Goal: Information Seeking & Learning: Learn about a topic

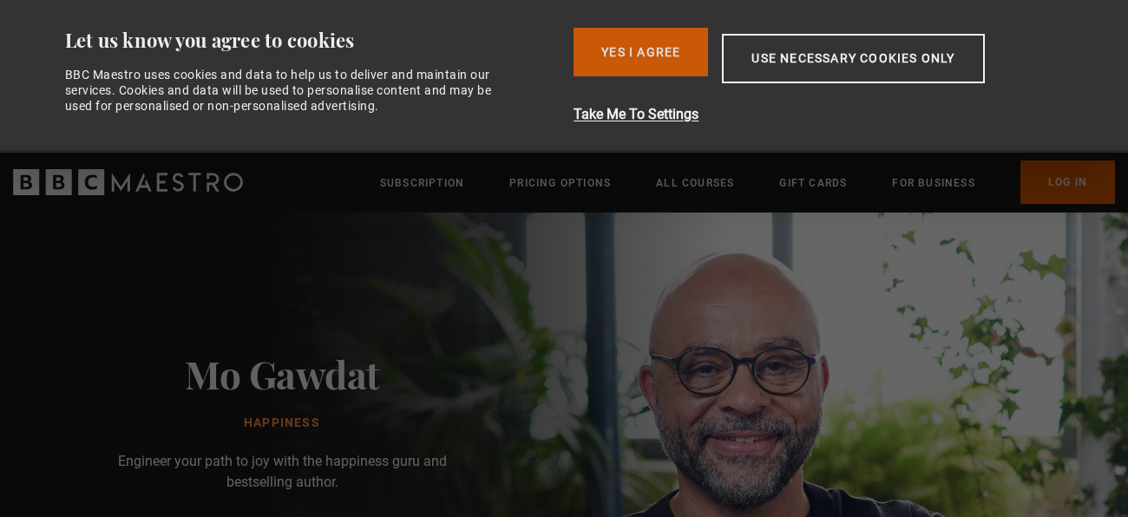
click at [646, 57] on button "Yes I Agree" at bounding box center [640, 52] width 134 height 49
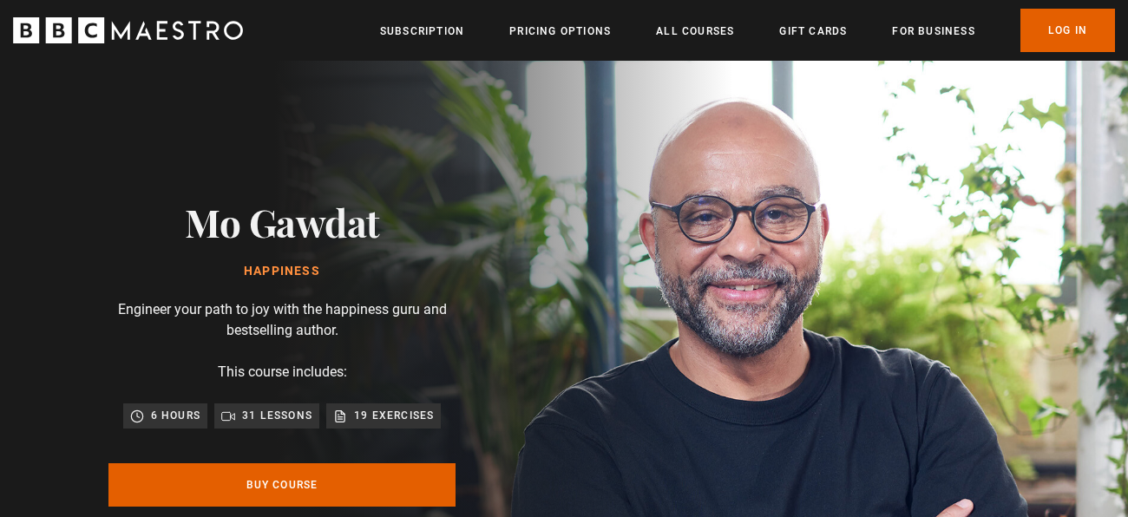
scroll to position [0, 226]
click at [586, 33] on link "Pricing Options" at bounding box center [559, 31] width 101 height 17
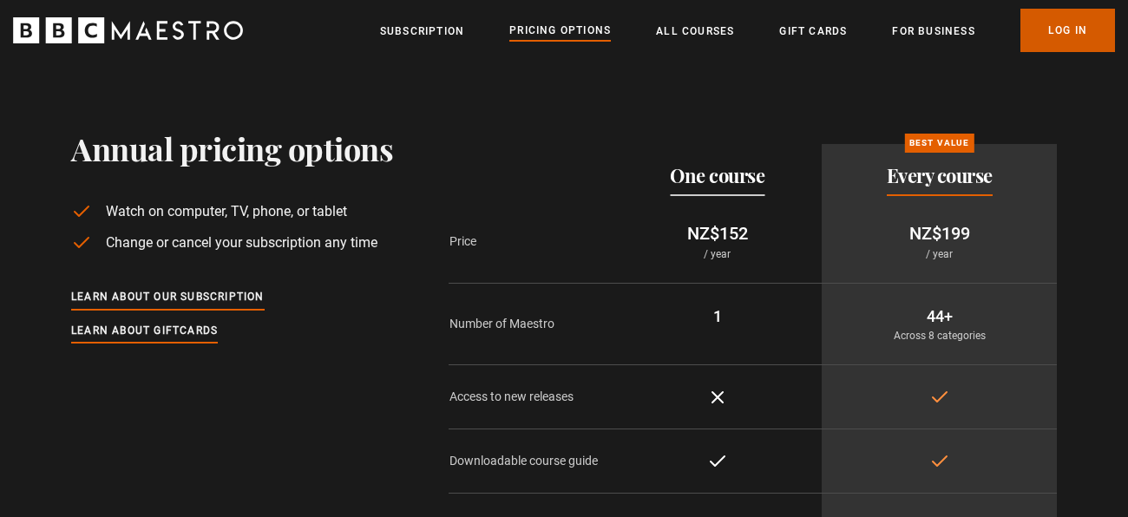
click at [1059, 24] on link "Log In" at bounding box center [1067, 30] width 95 height 43
click at [1068, 36] on link "Log In" at bounding box center [1067, 30] width 95 height 43
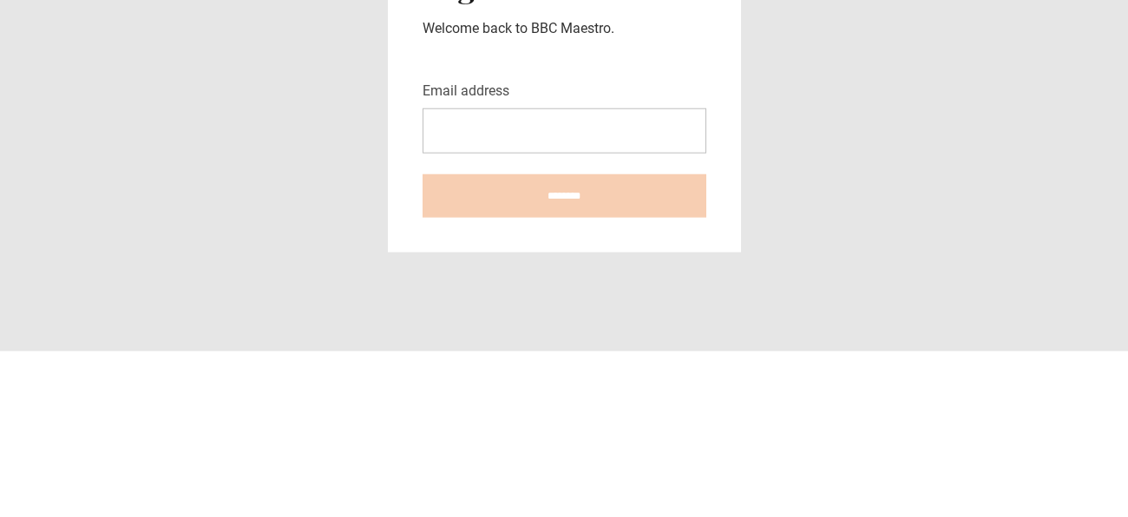
click at [566, 287] on input "Email address" at bounding box center [564, 296] width 284 height 45
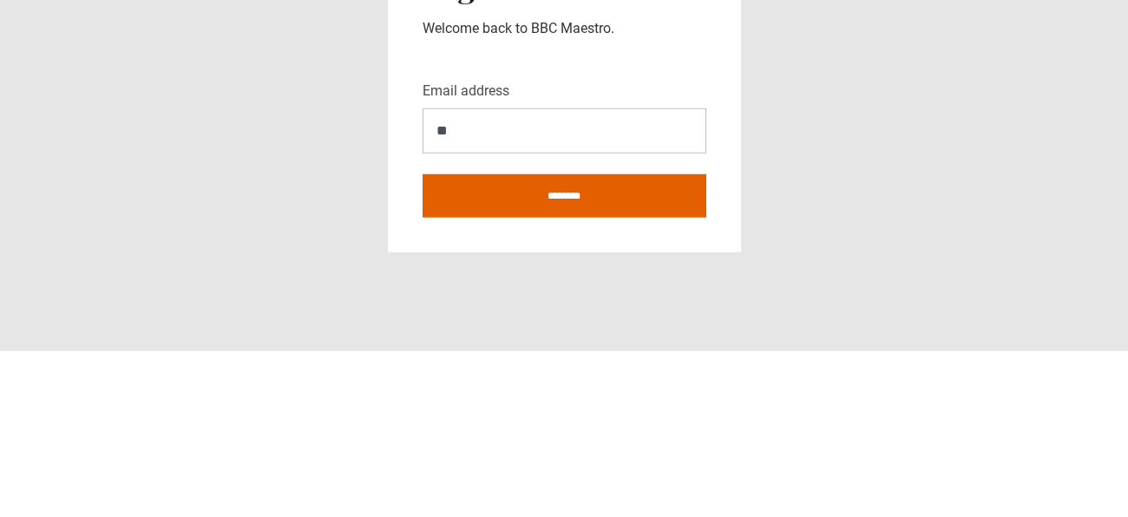
type input "*"
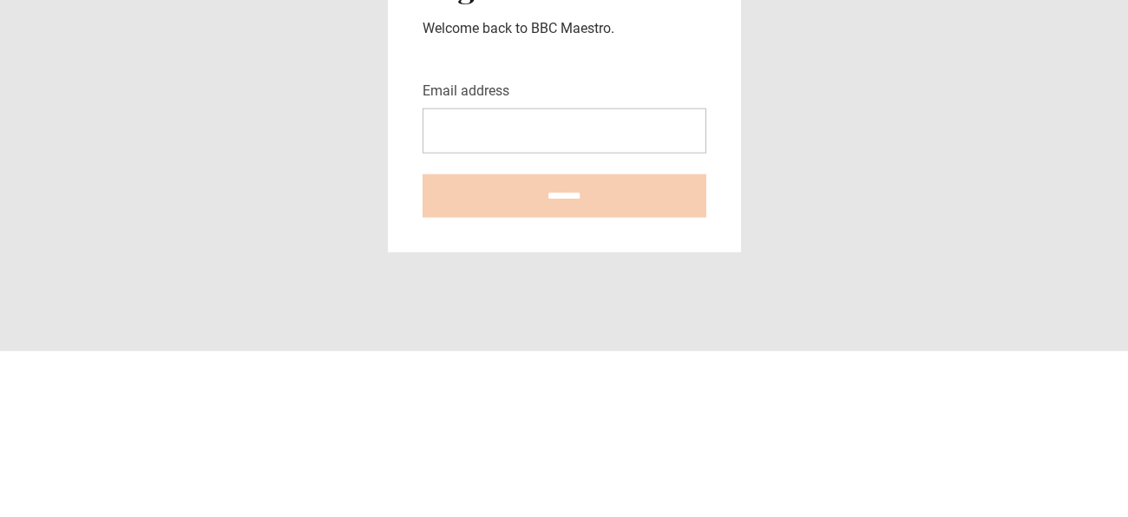
type input "**********"
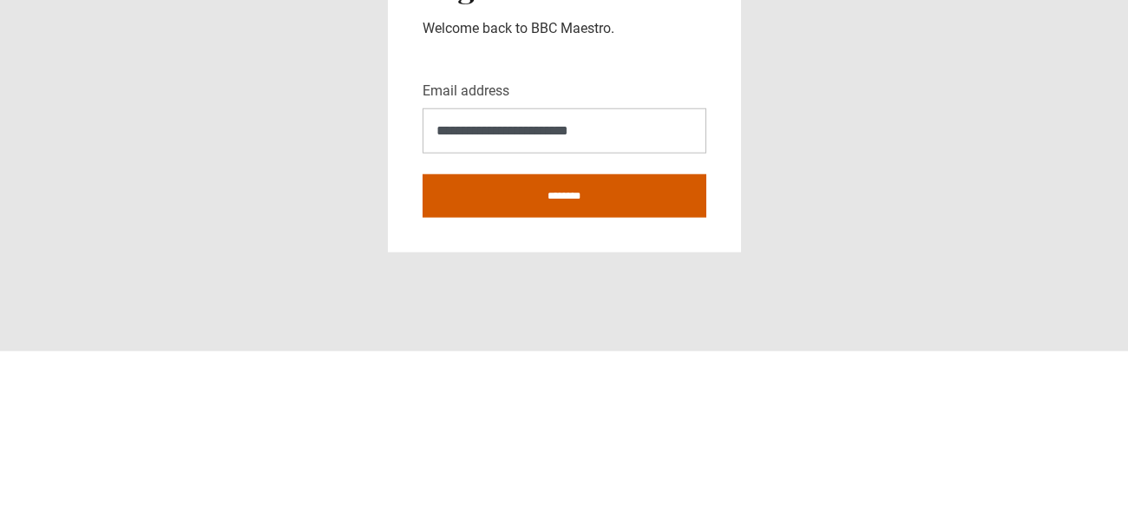
click at [690, 379] on input "********" at bounding box center [564, 361] width 284 height 43
type input "**********"
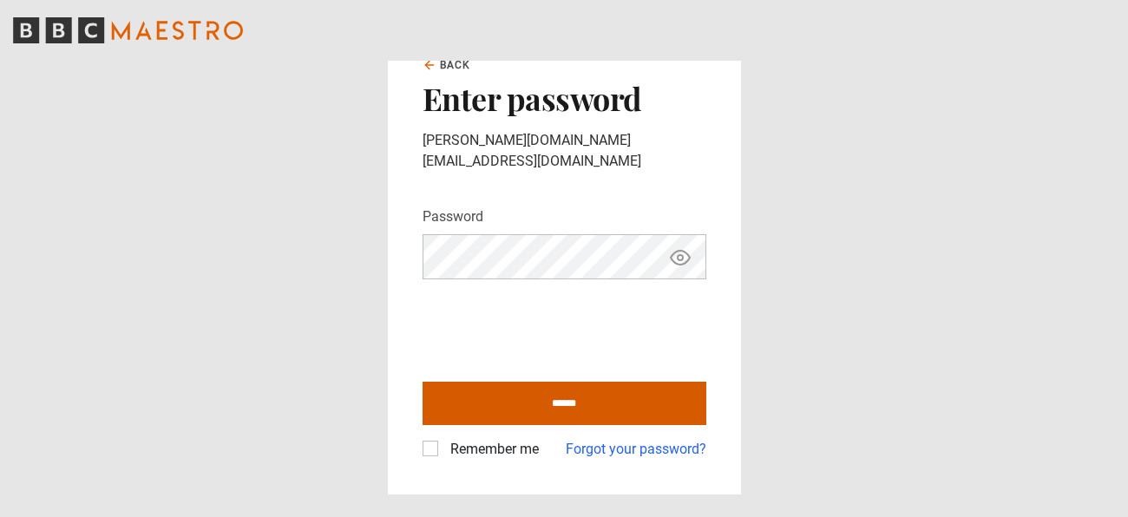
click at [663, 391] on input "******" at bounding box center [564, 403] width 284 height 43
type input "**********"
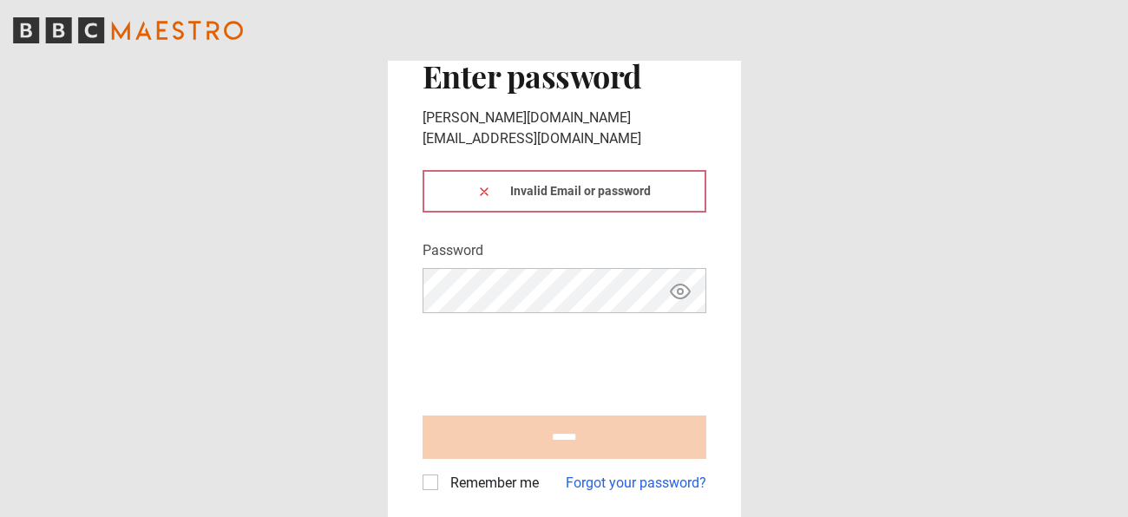
click at [44, 35] on icon "BBC Maestro" at bounding box center [128, 30] width 230 height 26
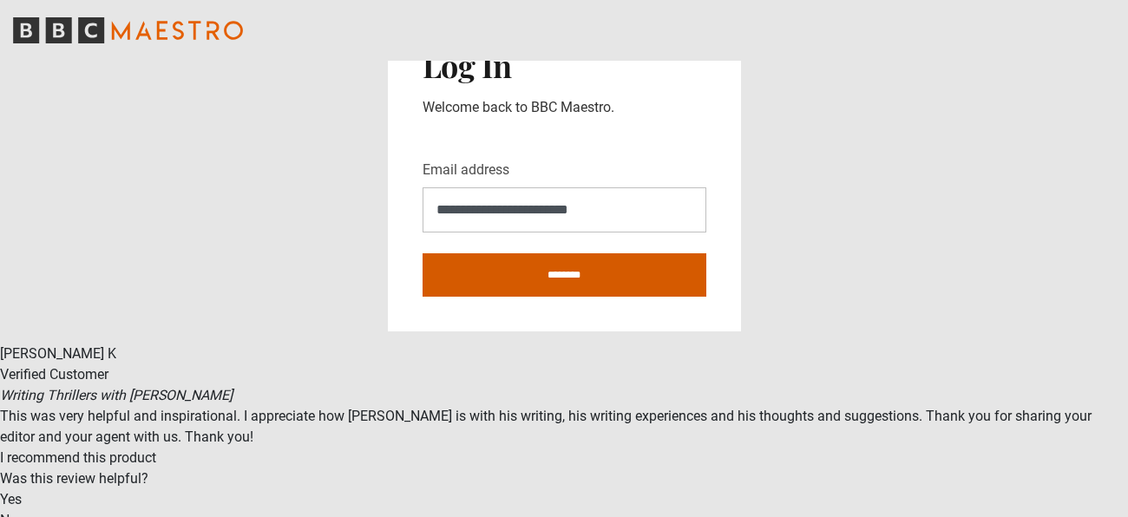
click at [631, 288] on input "********" at bounding box center [564, 274] width 284 height 43
type input "**********"
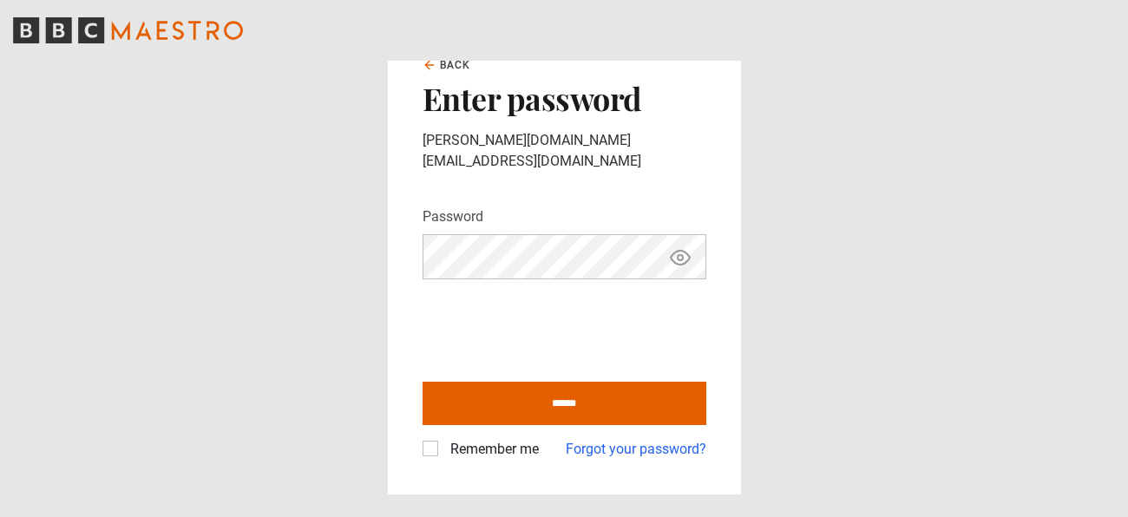
click at [422, 382] on input "******" at bounding box center [564, 403] width 284 height 43
type input "**********"
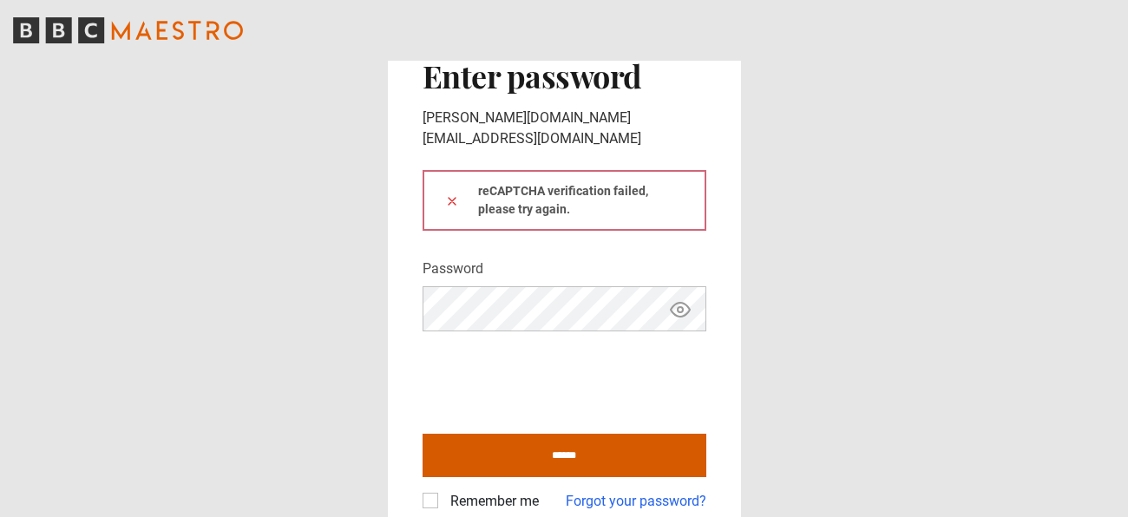
click at [676, 445] on input "******" at bounding box center [564, 455] width 284 height 43
type input "**********"
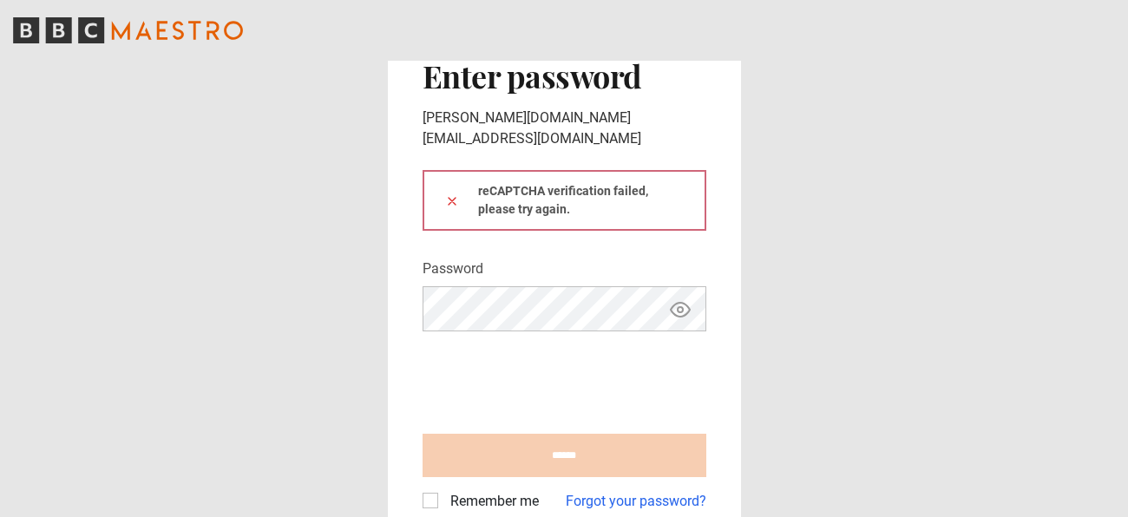
click at [679, 299] on icon "Show password" at bounding box center [680, 309] width 21 height 21
click at [650, 491] on link "Forgot your password?" at bounding box center [636, 501] width 141 height 21
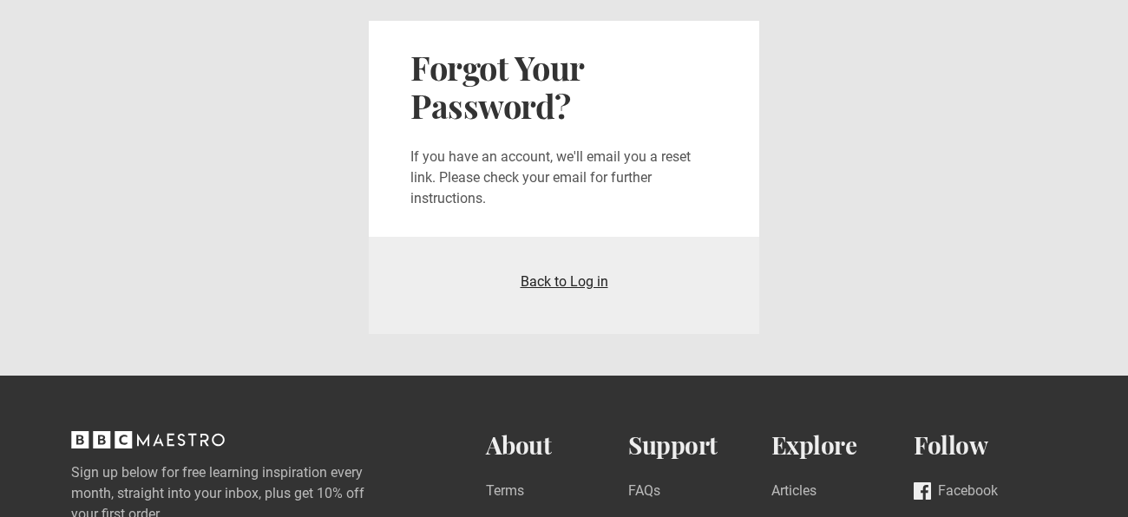
click at [599, 280] on link "Back to Log in" at bounding box center [564, 281] width 88 height 16
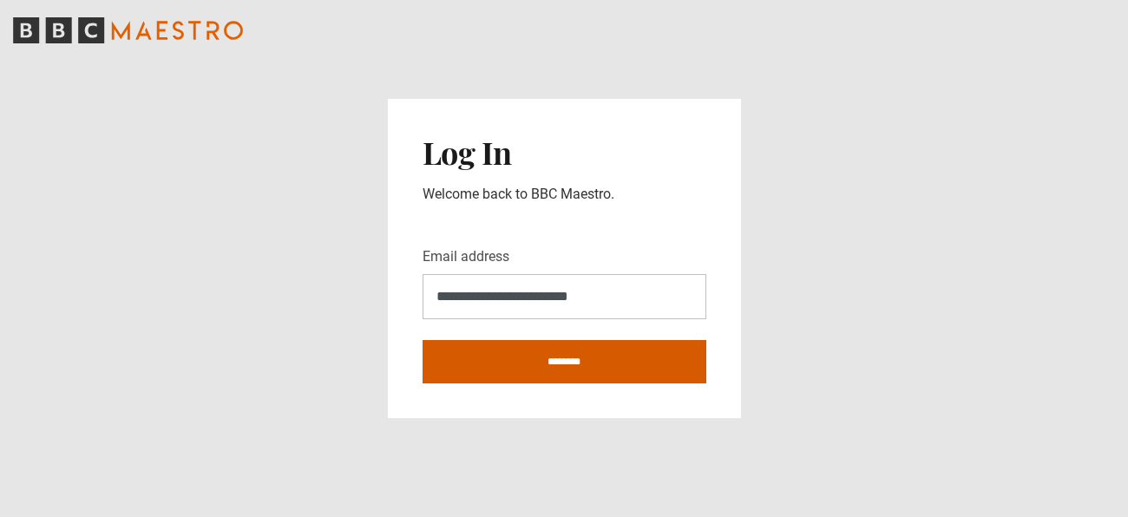
click at [660, 371] on input "********" at bounding box center [564, 361] width 284 height 43
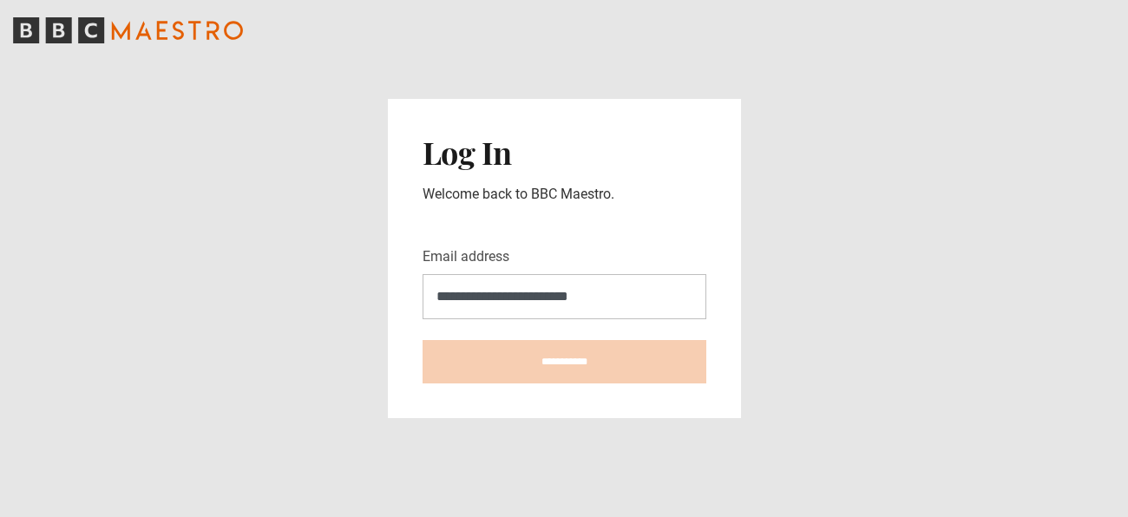
type input "**********"
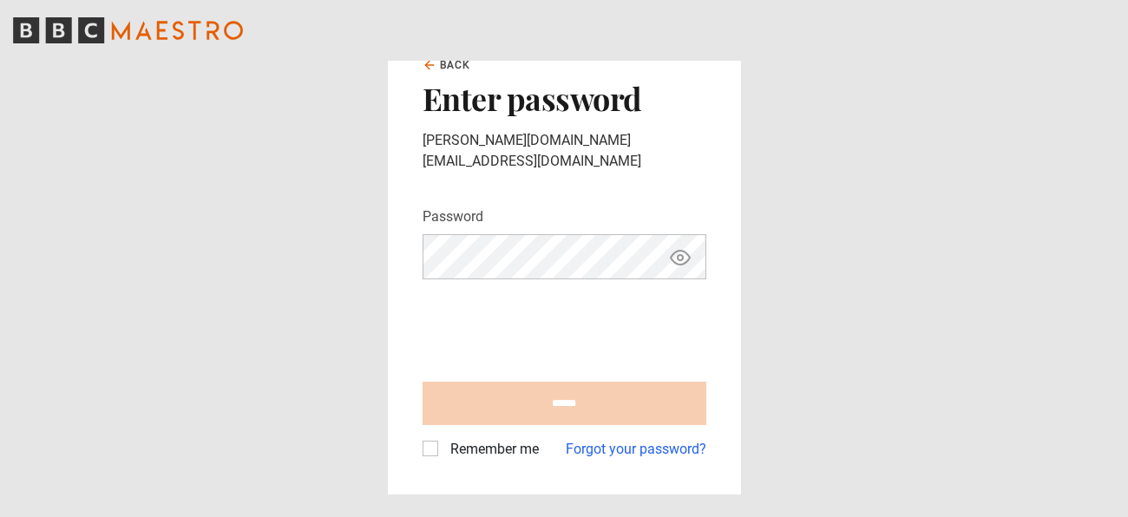
click at [683, 252] on icon "Show password" at bounding box center [680, 258] width 19 height 14
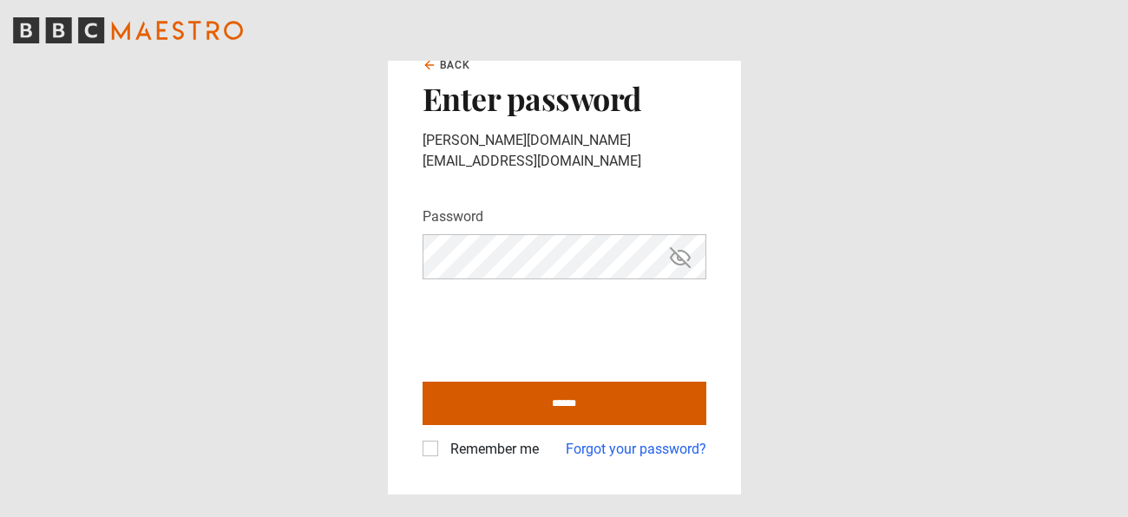
click at [669, 400] on input "******" at bounding box center [564, 403] width 284 height 43
type input "**********"
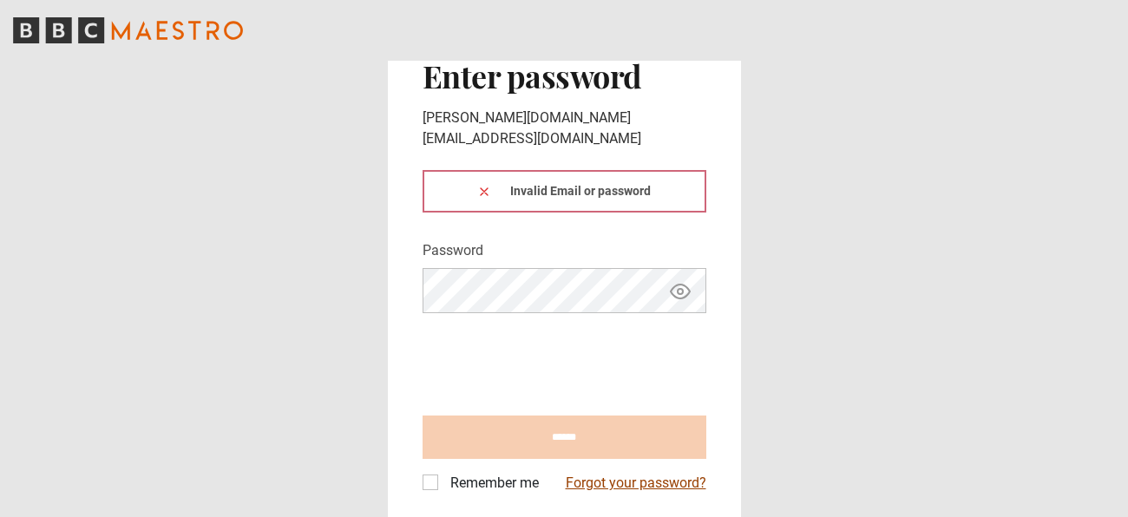
click at [661, 473] on link "Forgot your password?" at bounding box center [636, 483] width 141 height 21
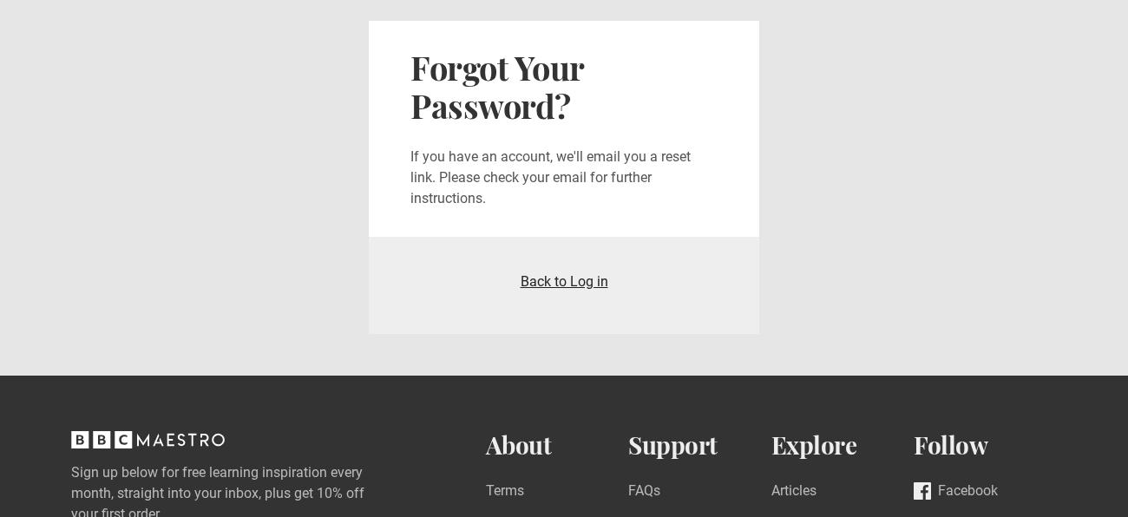
click at [588, 286] on link "Back to Log in" at bounding box center [564, 281] width 88 height 16
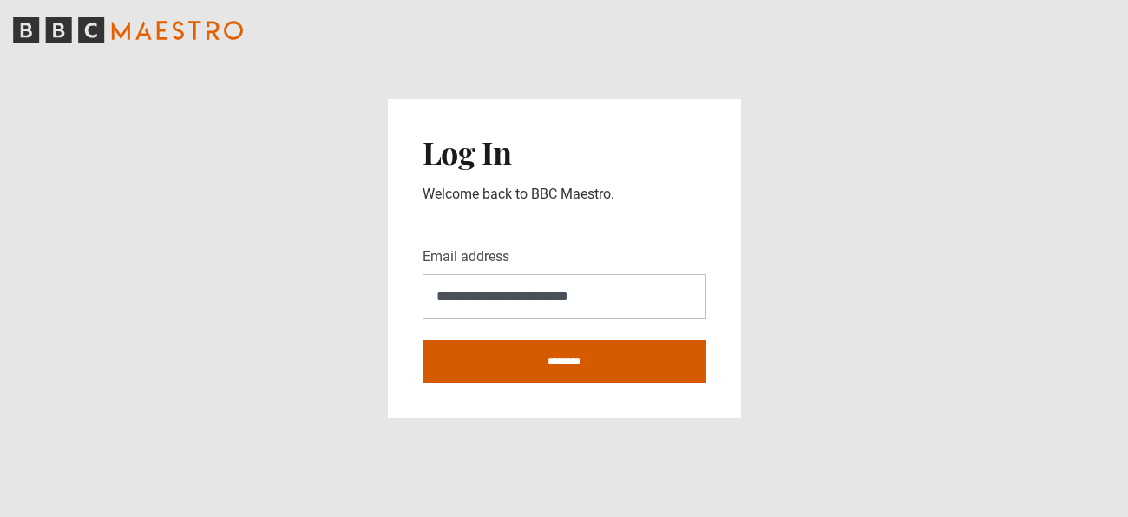
click at [470, 354] on input "********" at bounding box center [564, 361] width 284 height 43
type input "**********"
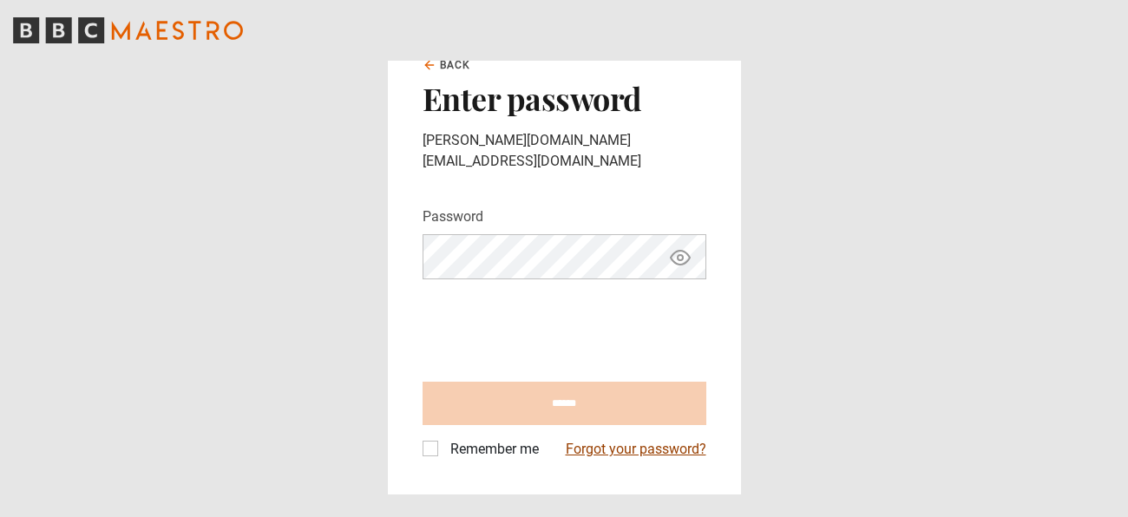
click at [652, 439] on link "Forgot your password?" at bounding box center [636, 449] width 141 height 21
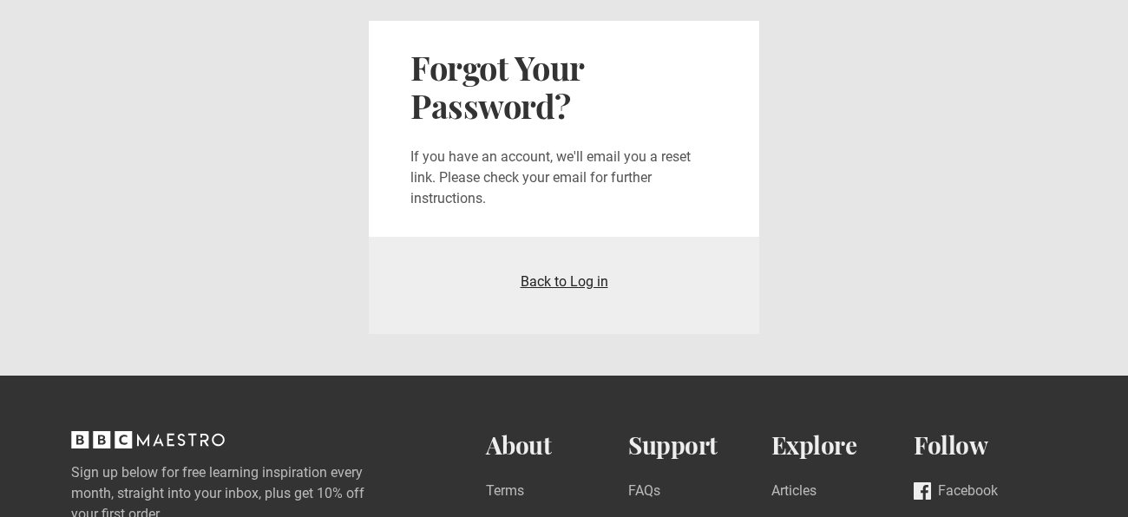
click at [572, 284] on link "Back to Log in" at bounding box center [564, 281] width 88 height 16
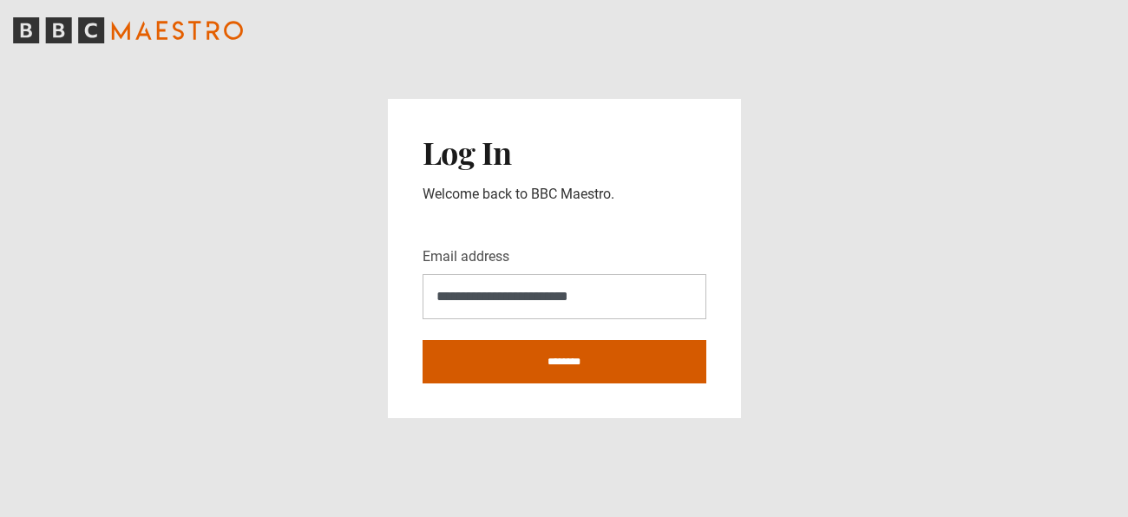
click at [473, 368] on input "********" at bounding box center [564, 361] width 284 height 43
type input "**********"
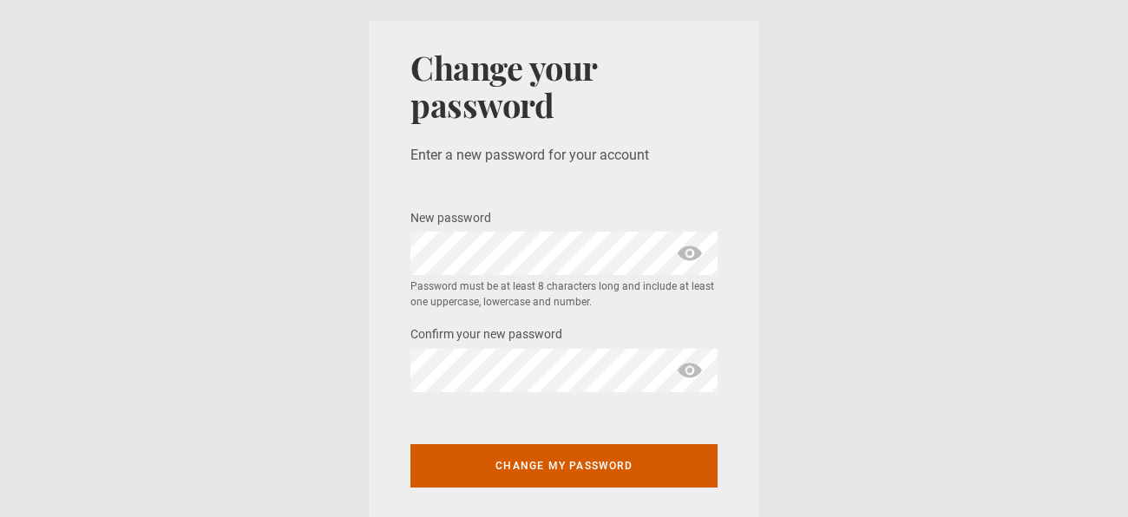
click at [711, 470] on button "Change my password" at bounding box center [563, 465] width 307 height 43
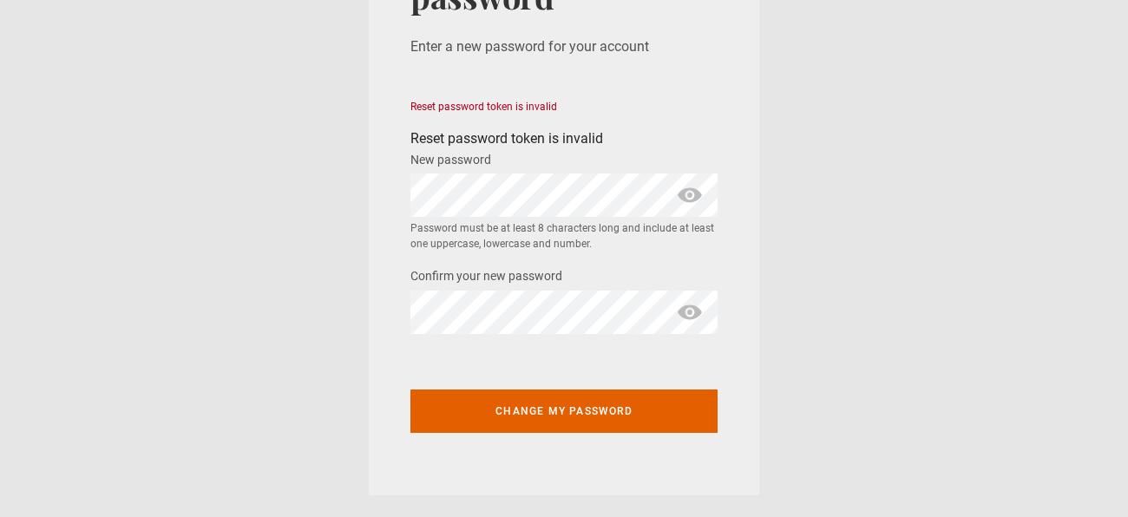
scroll to position [110, 0]
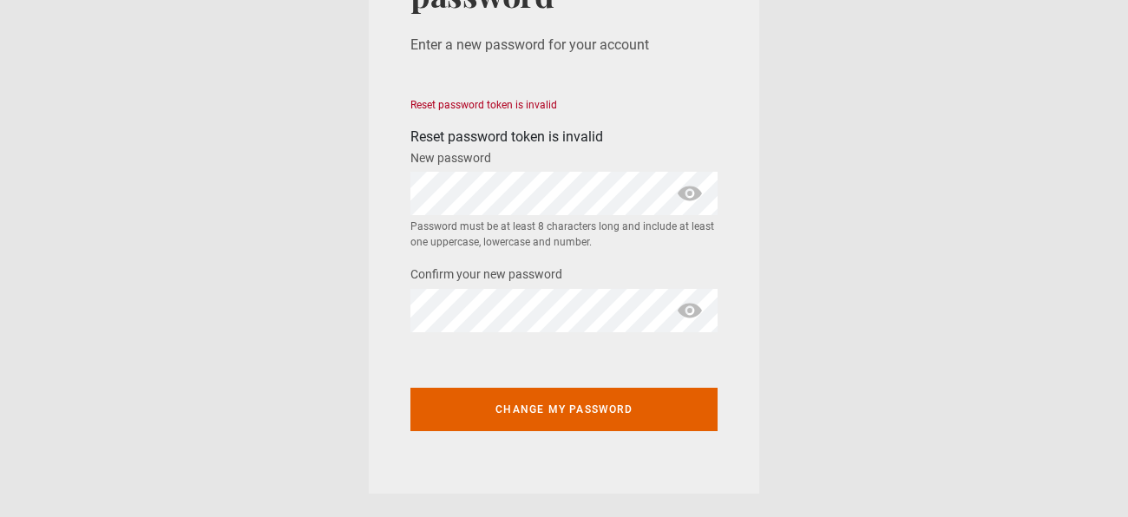
click at [918, 307] on section "Change your password Enter a new password for your account Reset password token…" at bounding box center [564, 202] width 1128 height 625
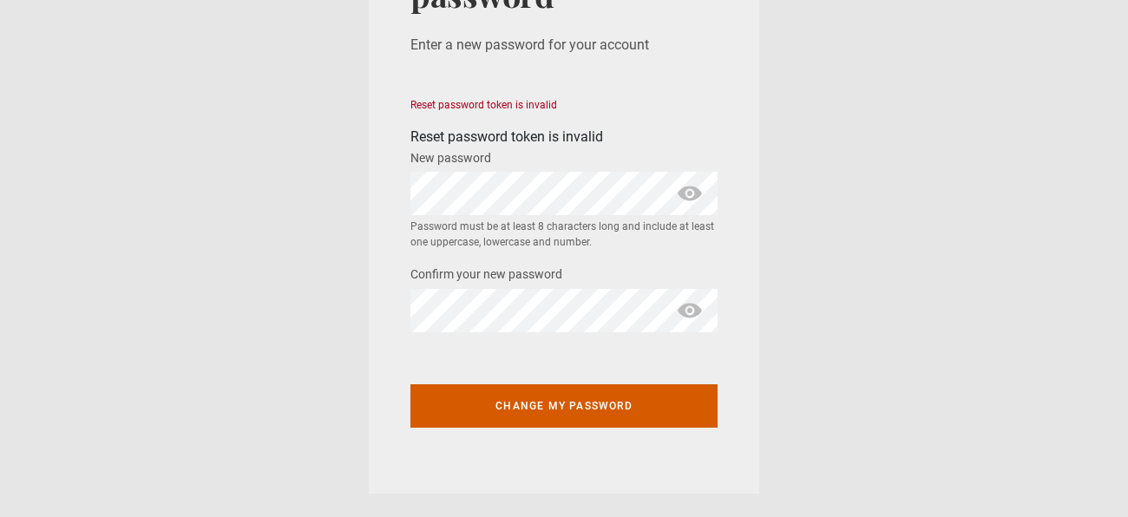
click at [631, 406] on button "Change my password" at bounding box center [563, 405] width 307 height 43
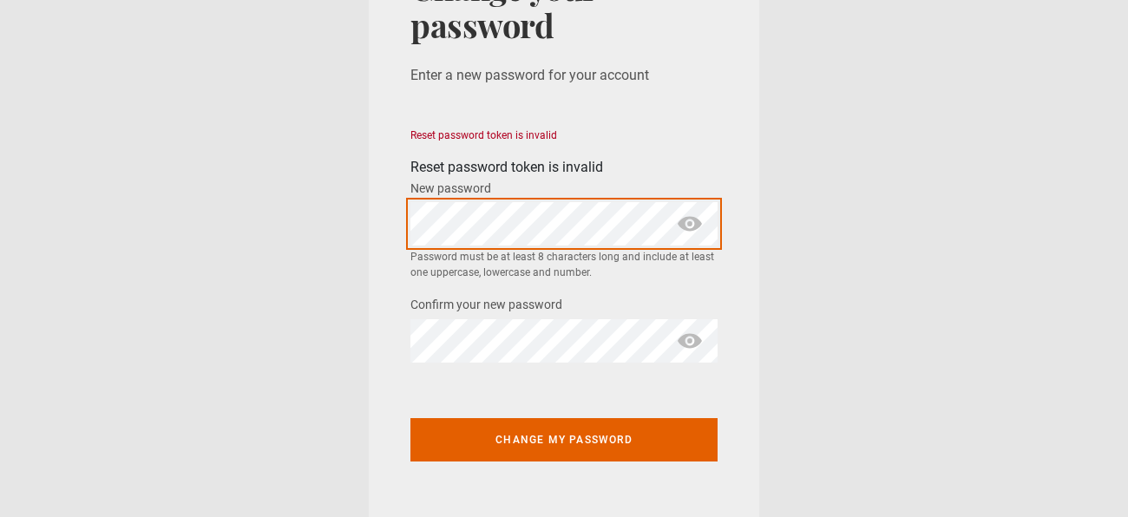
scroll to position [81, 0]
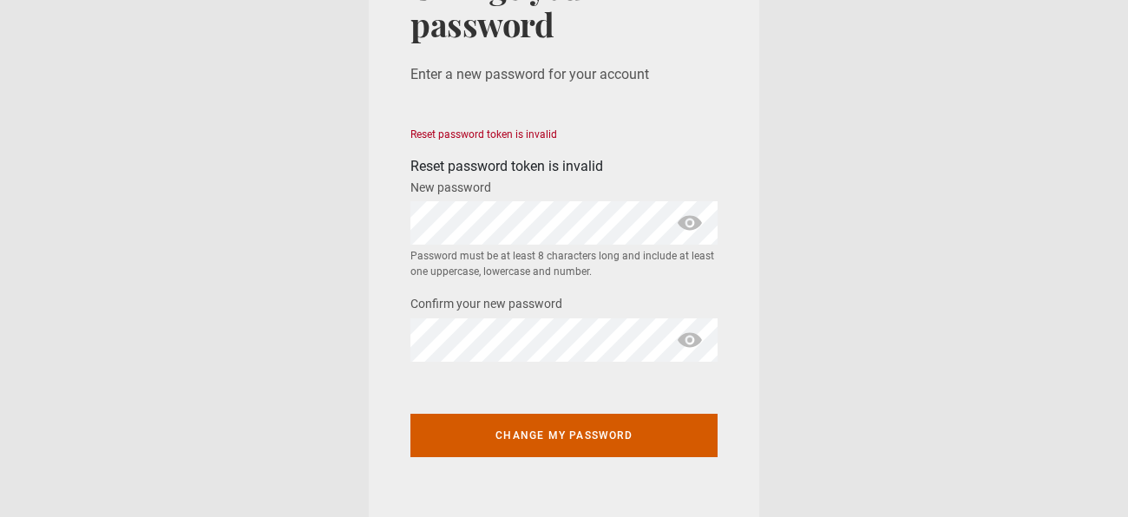
click at [620, 430] on button "Change my password" at bounding box center [563, 435] width 307 height 43
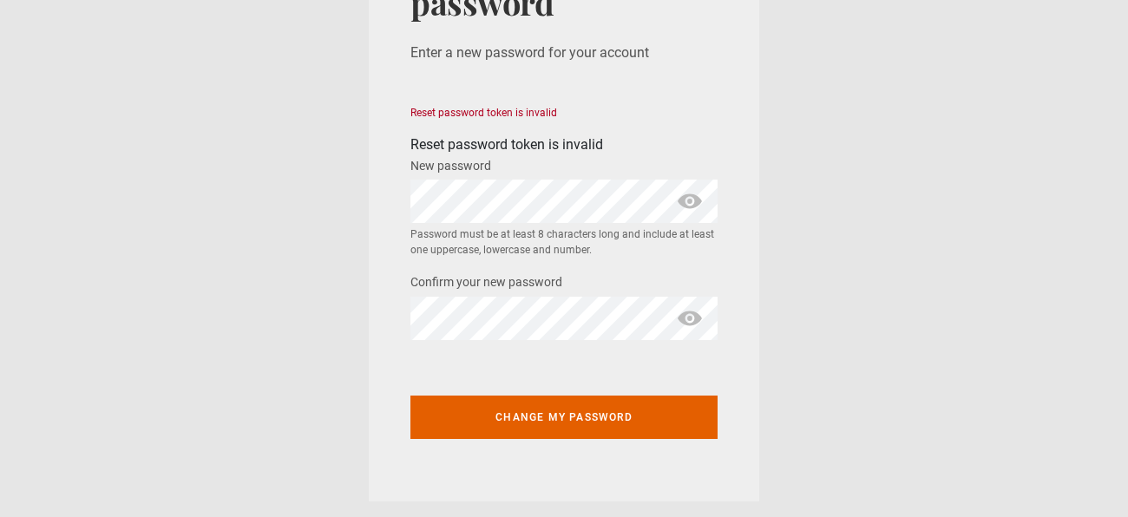
scroll to position [105, 0]
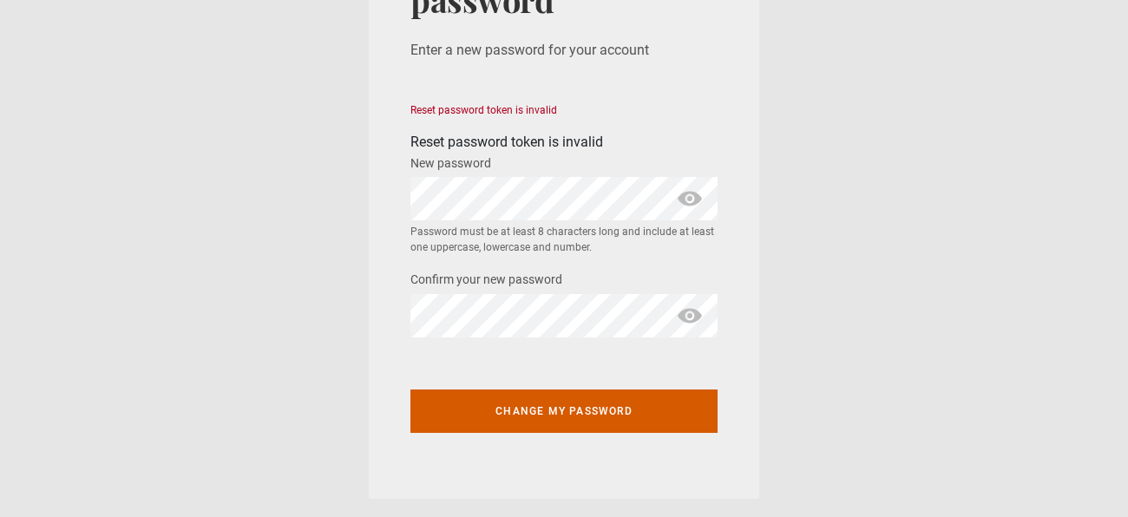
click at [658, 420] on button "Change my password" at bounding box center [563, 410] width 307 height 43
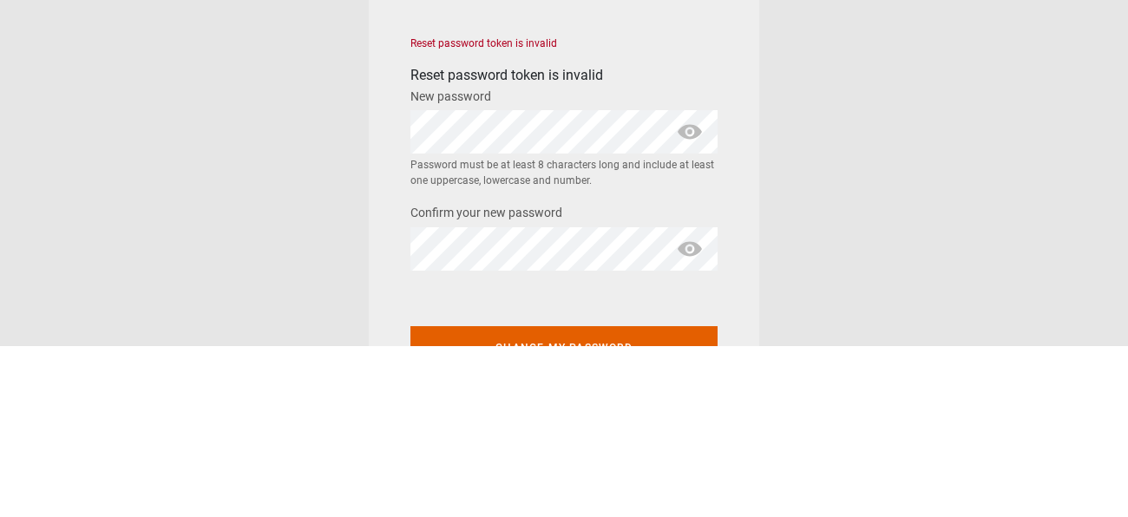
click at [410, 498] on button "Change my password" at bounding box center [563, 519] width 307 height 43
click at [903, 375] on section "Change your password Enter a new password for your account Reset password token…" at bounding box center [564, 312] width 1128 height 625
click at [686, 310] on span "show password" at bounding box center [690, 303] width 28 height 43
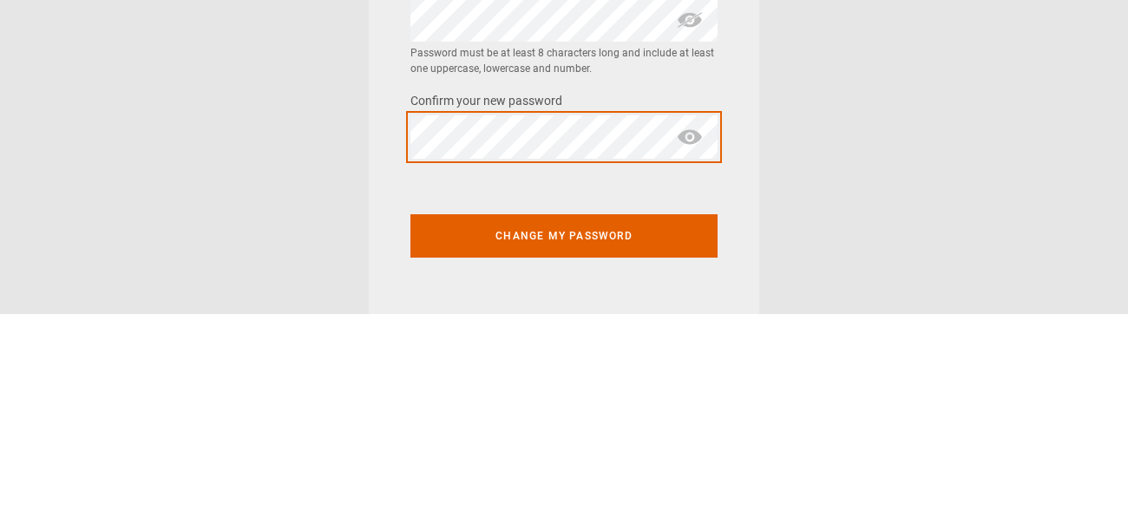
scroll to position [81, 0]
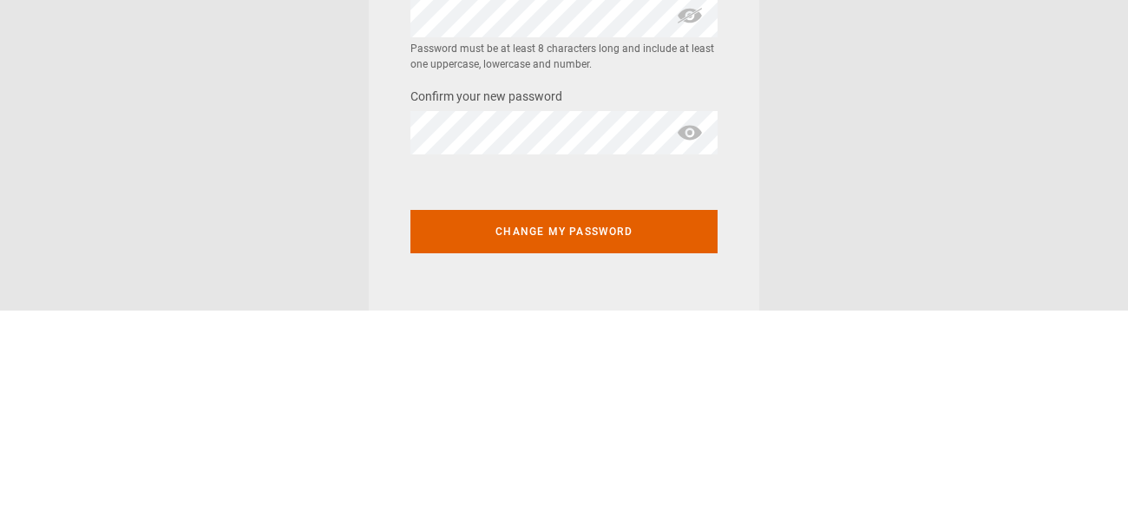
click at [694, 331] on span "show password" at bounding box center [690, 339] width 28 height 43
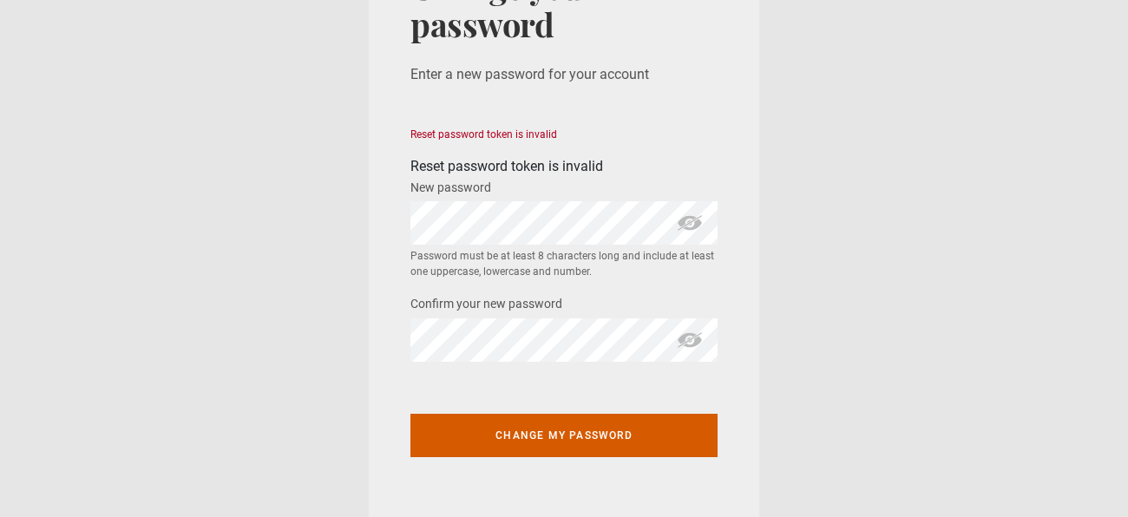
click at [616, 446] on button "Change my password" at bounding box center [563, 435] width 307 height 43
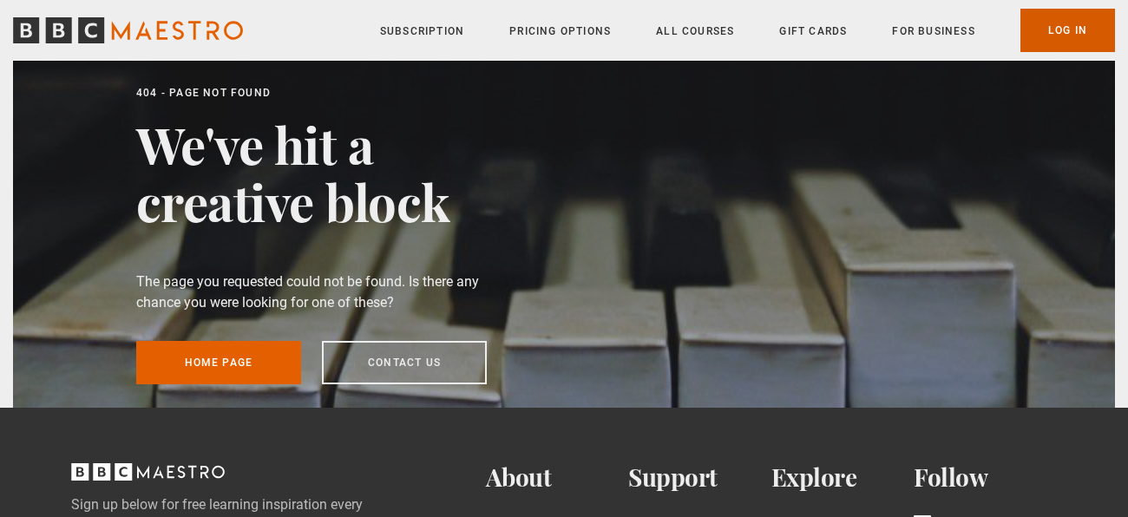
click at [1064, 37] on link "Log In" at bounding box center [1067, 30] width 95 height 43
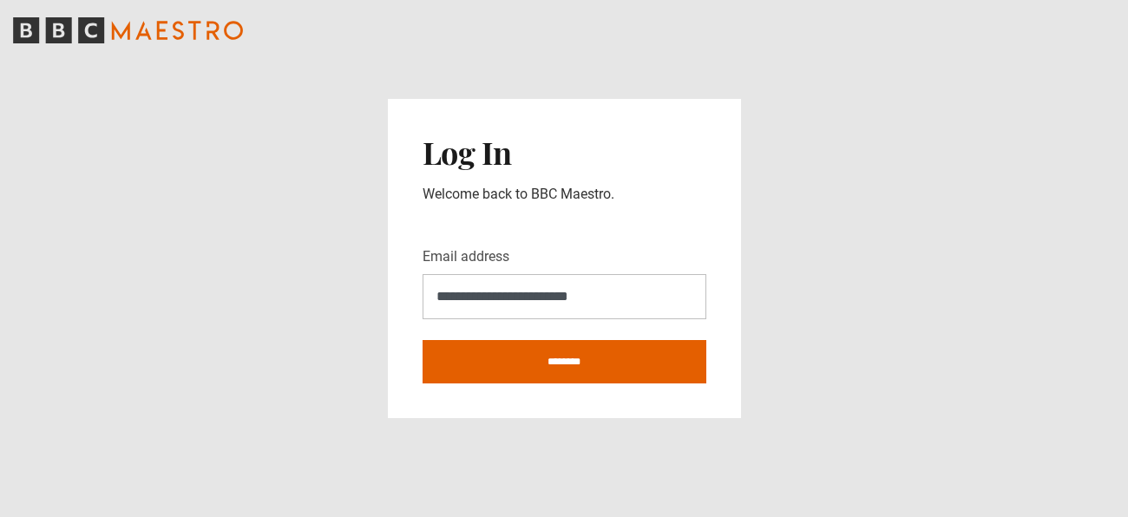
click at [766, 370] on main "**********" at bounding box center [564, 258] width 1128 height 517
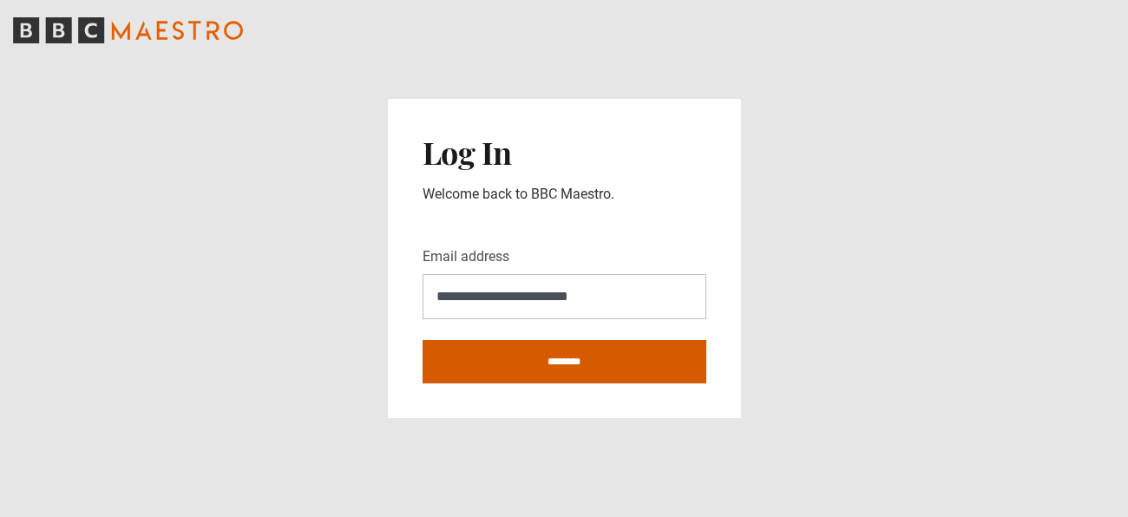
click at [672, 376] on input "********" at bounding box center [564, 361] width 284 height 43
type input "**********"
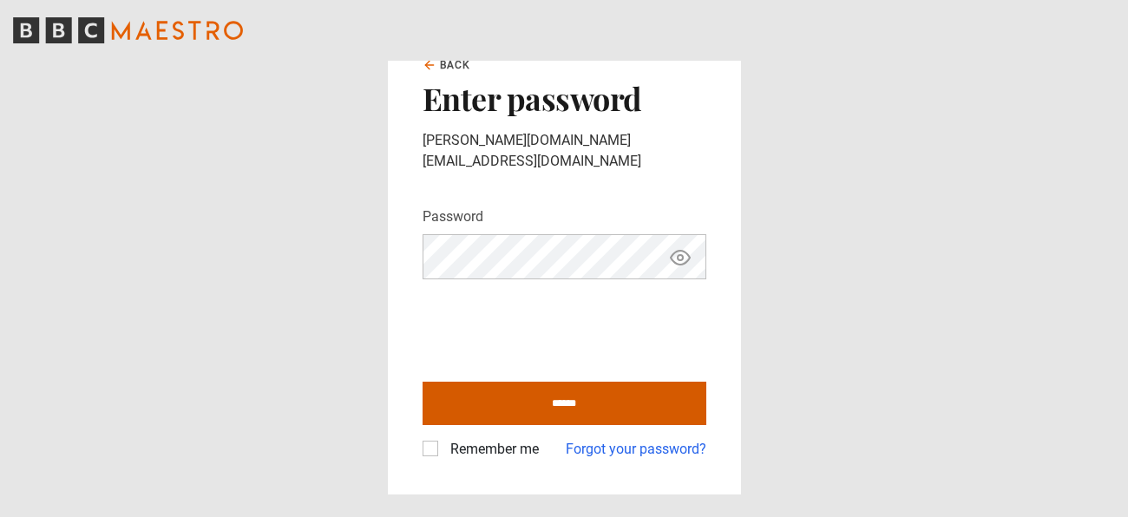
click at [645, 401] on input "******" at bounding box center [564, 403] width 284 height 43
type input "**********"
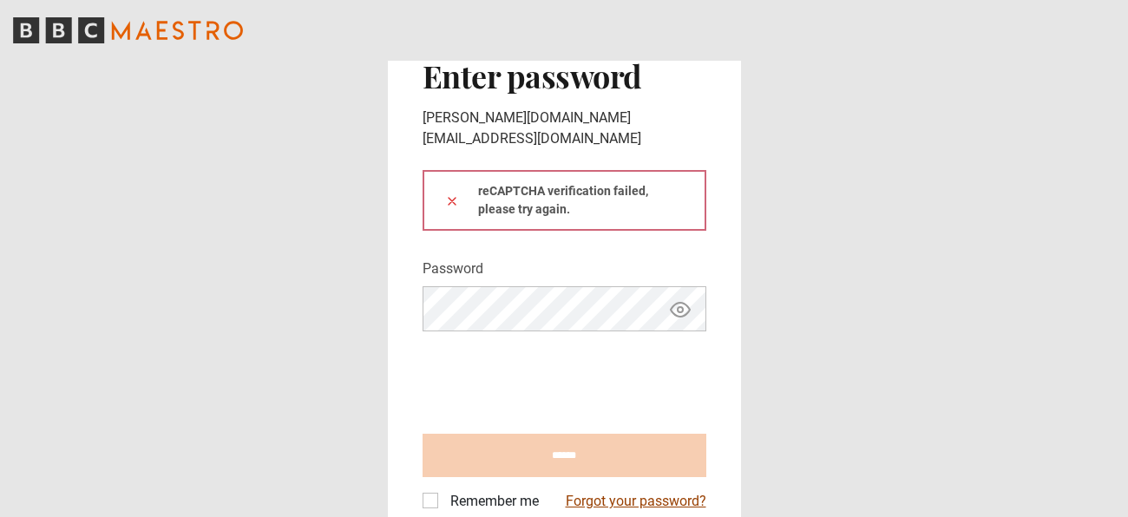
click at [664, 491] on link "Forgot your password?" at bounding box center [636, 501] width 141 height 21
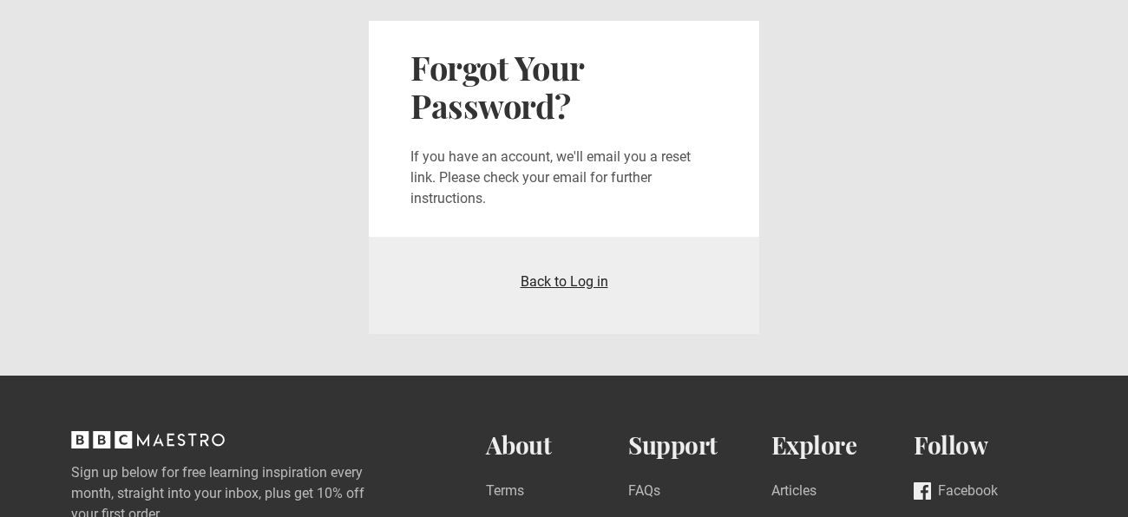
click at [586, 280] on link "Back to Log in" at bounding box center [564, 281] width 88 height 16
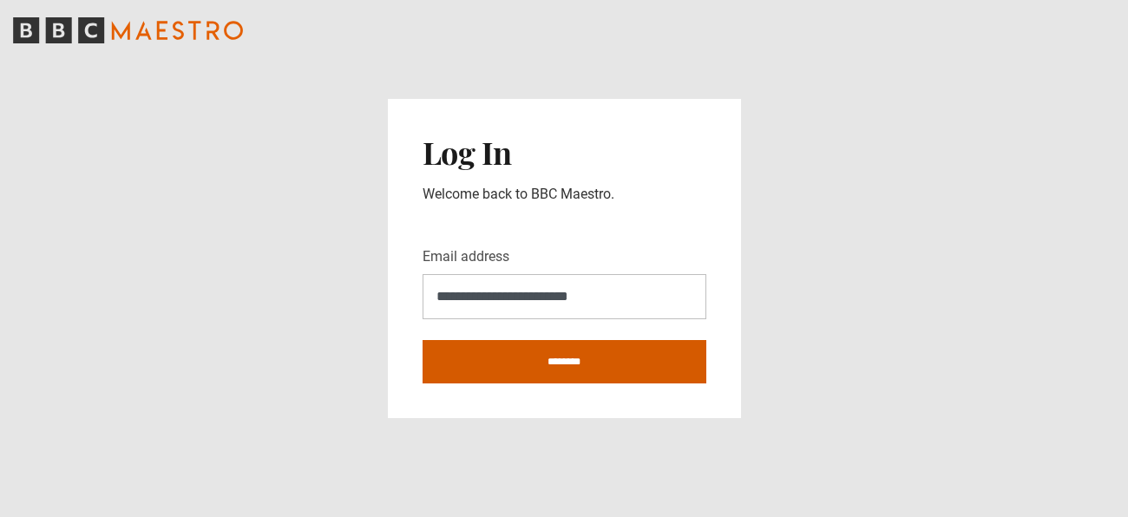
click at [644, 364] on input "********" at bounding box center [564, 361] width 284 height 43
type input "**********"
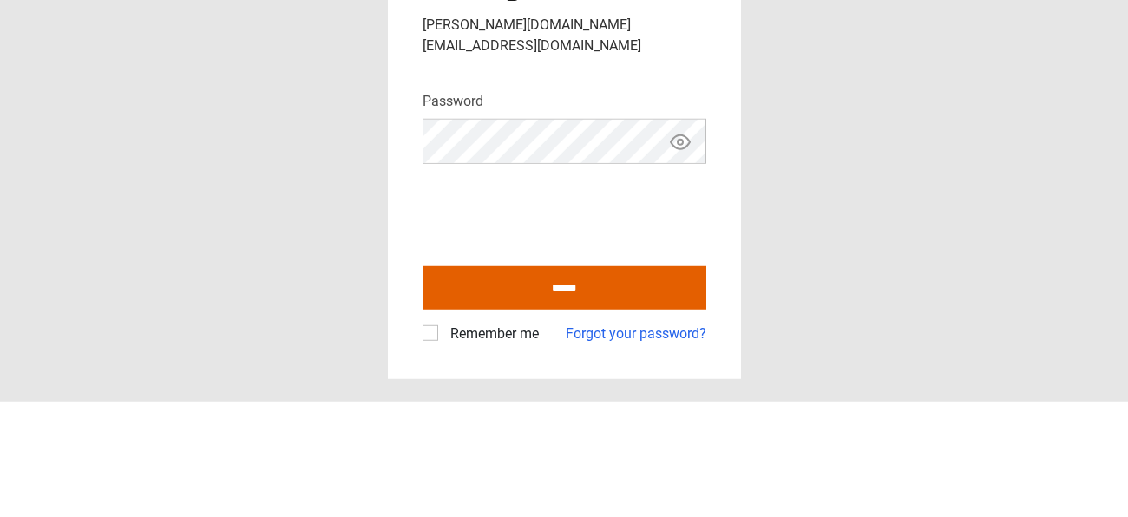
click at [677, 252] on icon "Show password" at bounding box center [680, 257] width 21 height 21
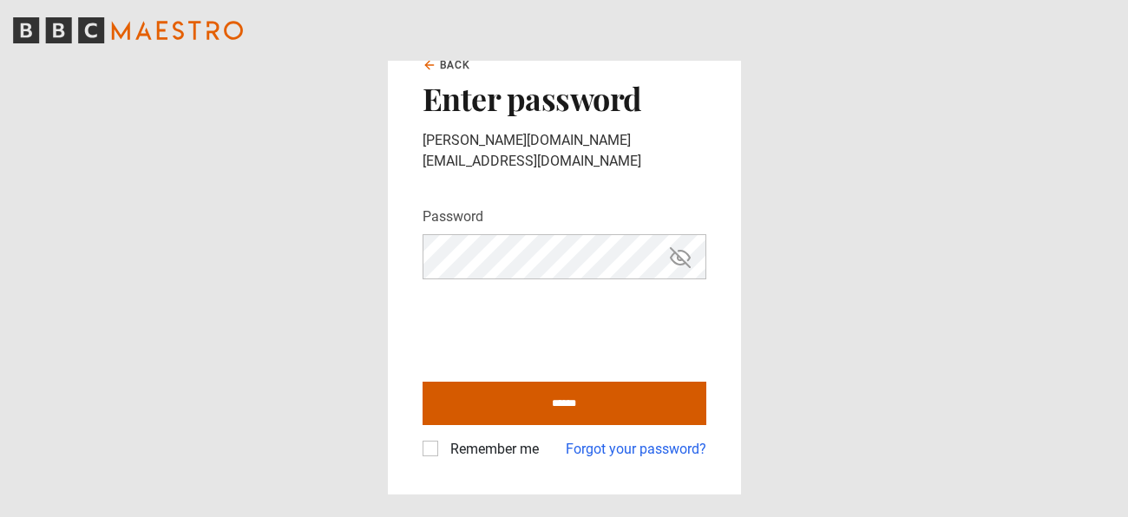
click at [663, 396] on input "******" at bounding box center [564, 403] width 284 height 43
type input "**********"
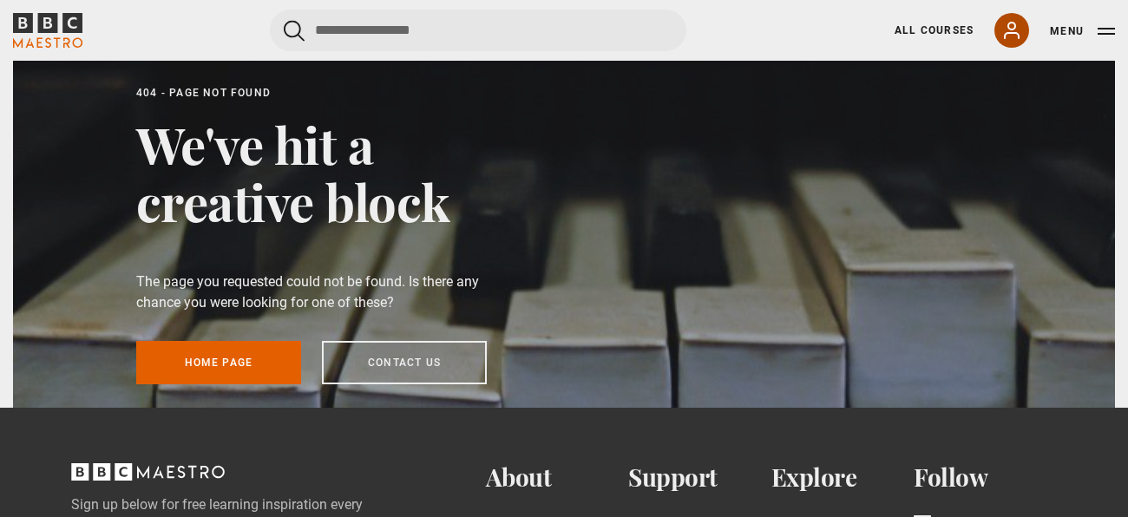
click at [1011, 35] on icon at bounding box center [1011, 30] width 21 height 21
click at [998, 36] on link "My Account" at bounding box center [1011, 30] width 35 height 35
click at [1097, 307] on div at bounding box center [564, 234] width 1102 height 347
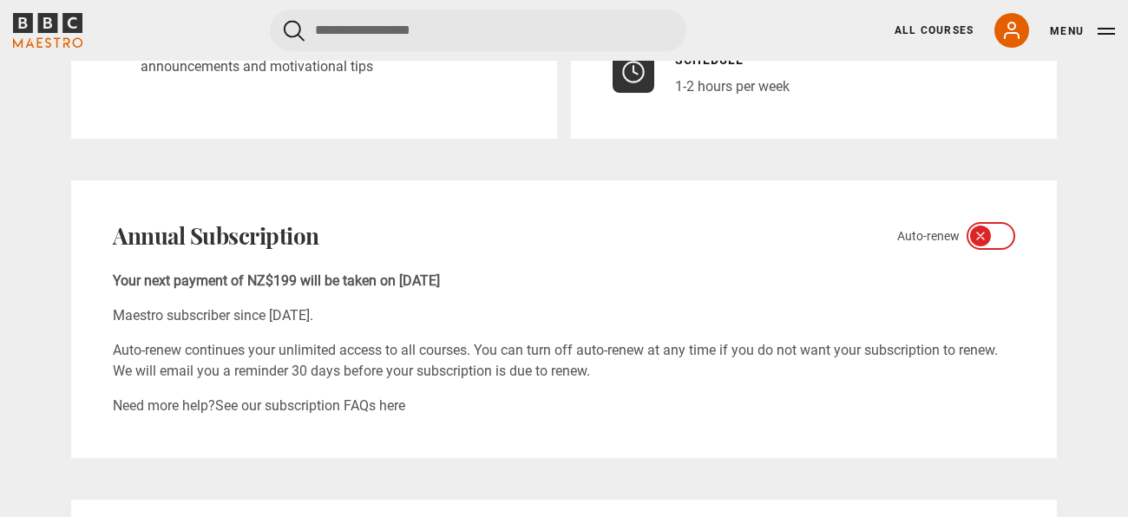
scroll to position [545, 0]
click at [57, 28] on icon "BBC Maestro" at bounding box center [47, 30] width 69 height 35
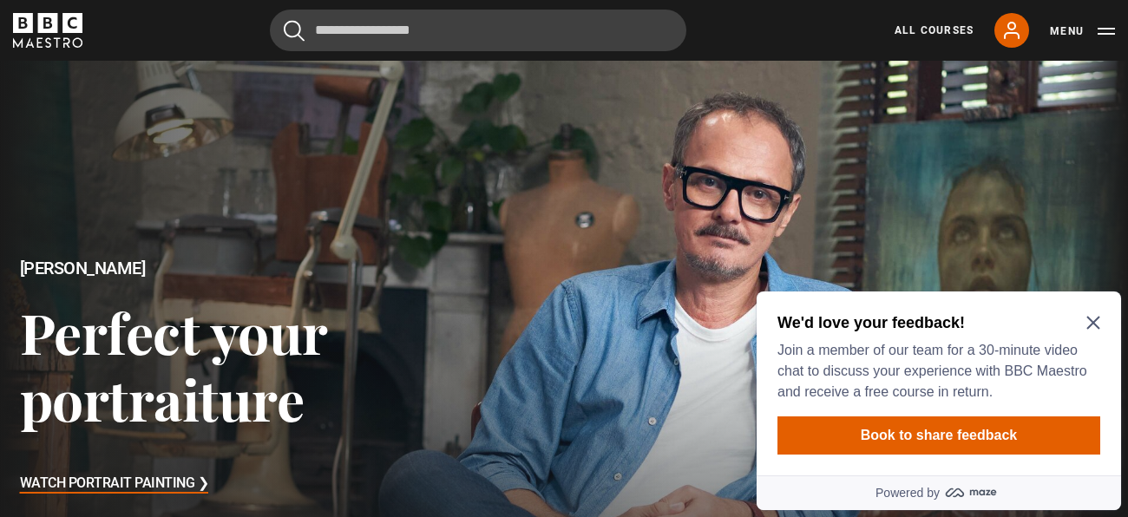
click at [1087, 324] on icon "Close Maze Prompt" at bounding box center [1093, 323] width 14 height 14
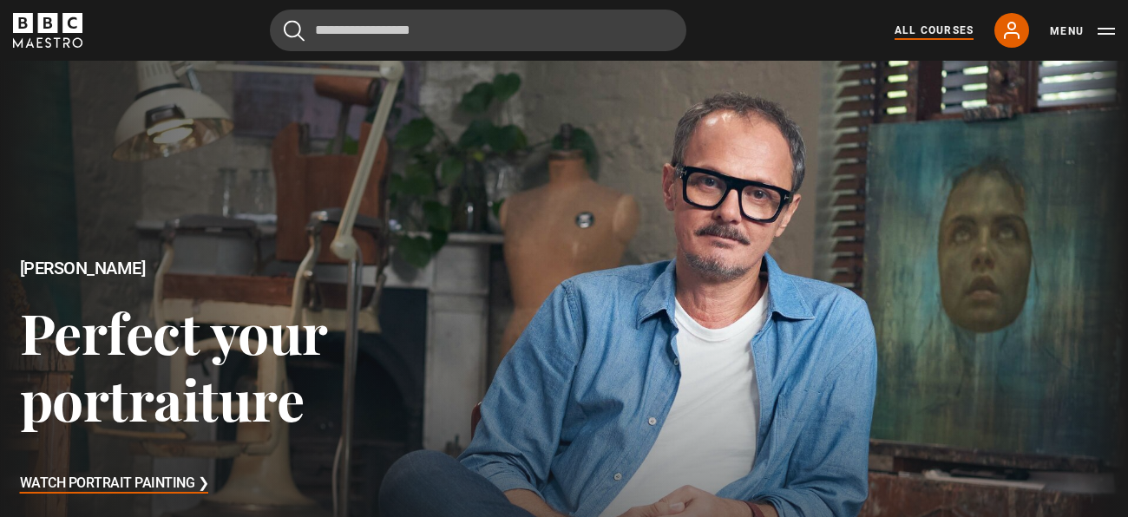
click at [946, 23] on link "All Courses" at bounding box center [933, 31] width 79 height 16
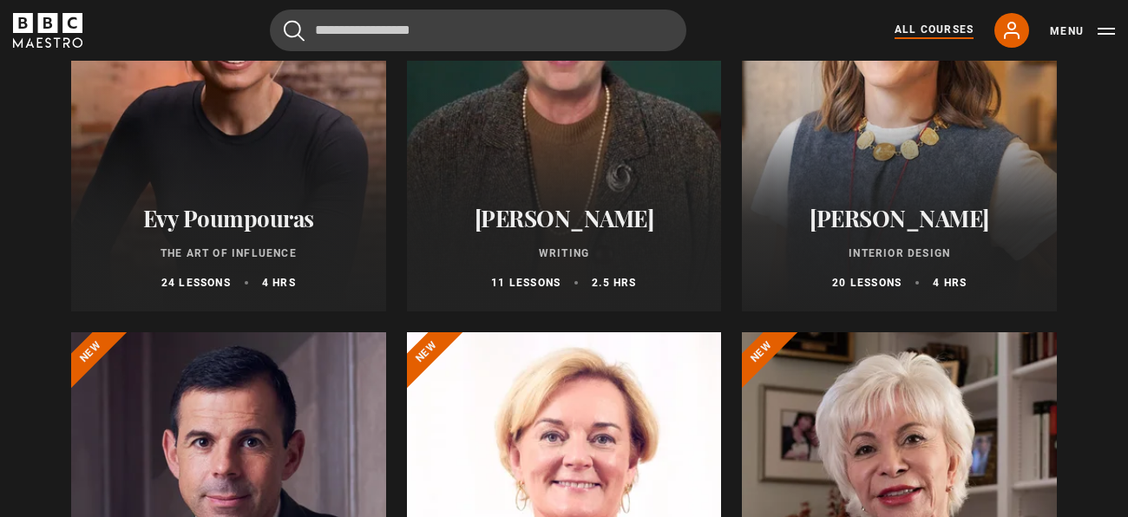
scroll to position [383, 0]
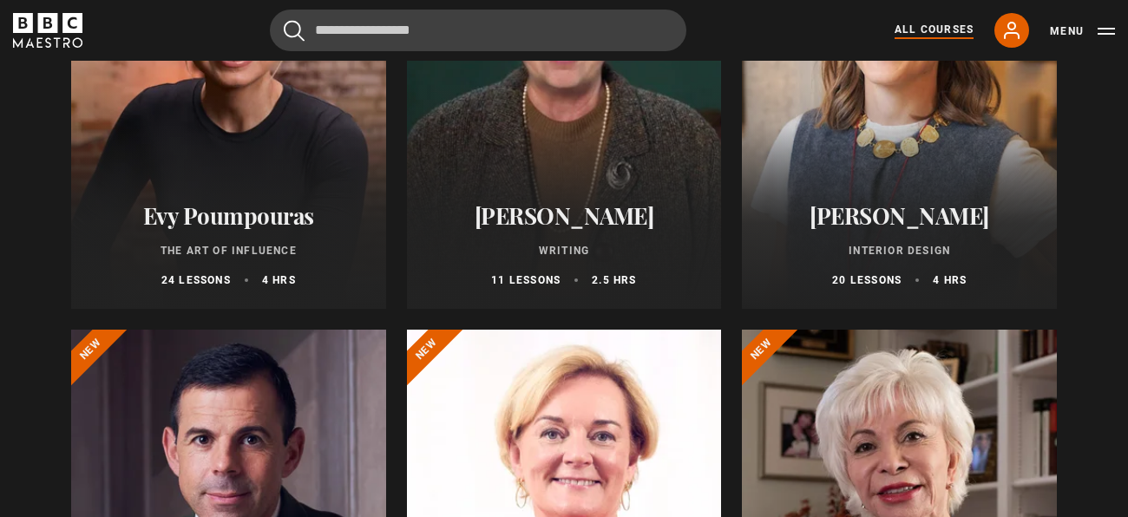
click at [538, 96] on div at bounding box center [564, 100] width 315 height 416
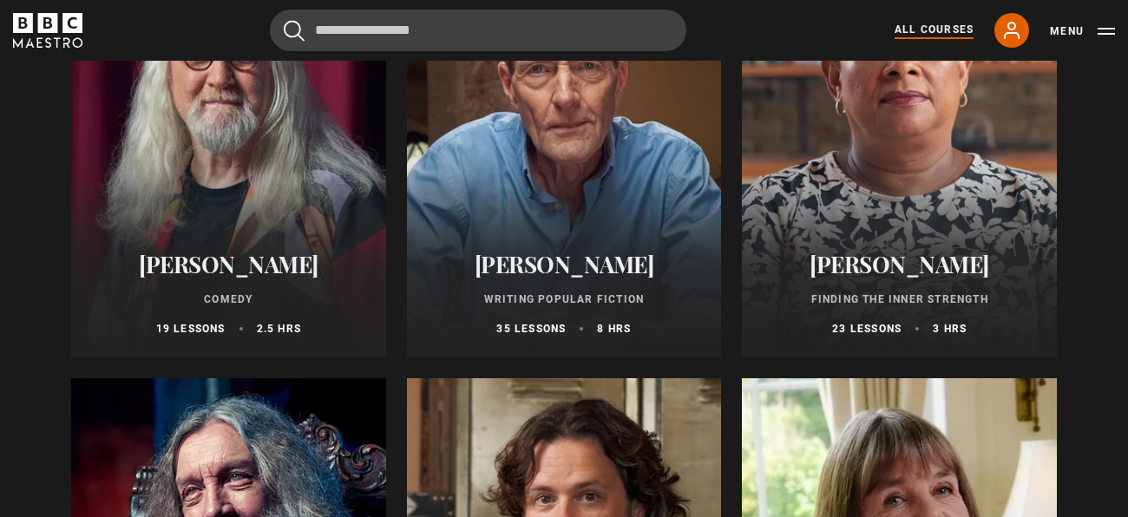
scroll to position [4271, 0]
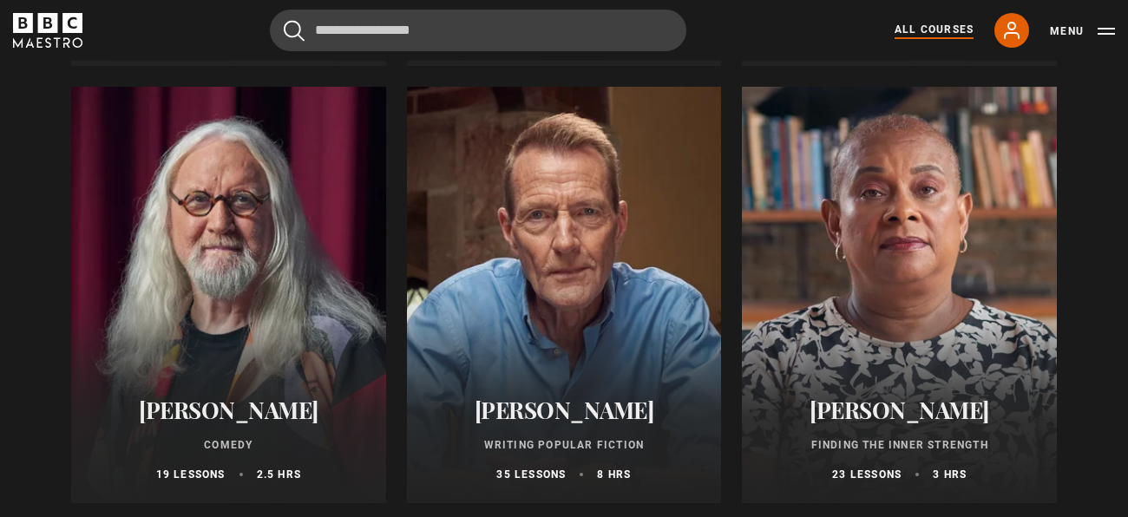
scroll to position [4121, 0]
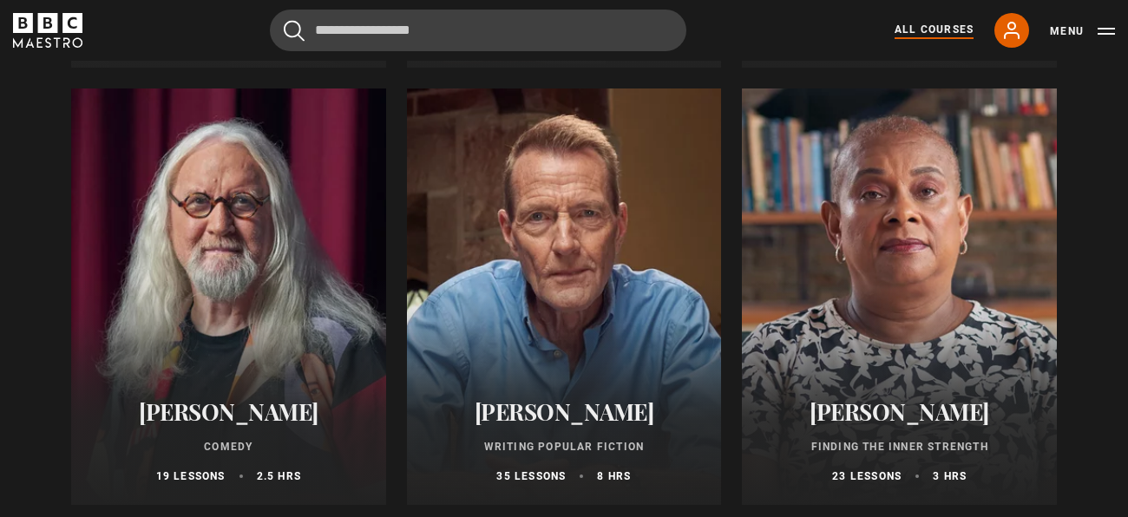
click at [545, 287] on div at bounding box center [564, 296] width 315 height 416
click at [543, 281] on div at bounding box center [564, 296] width 315 height 416
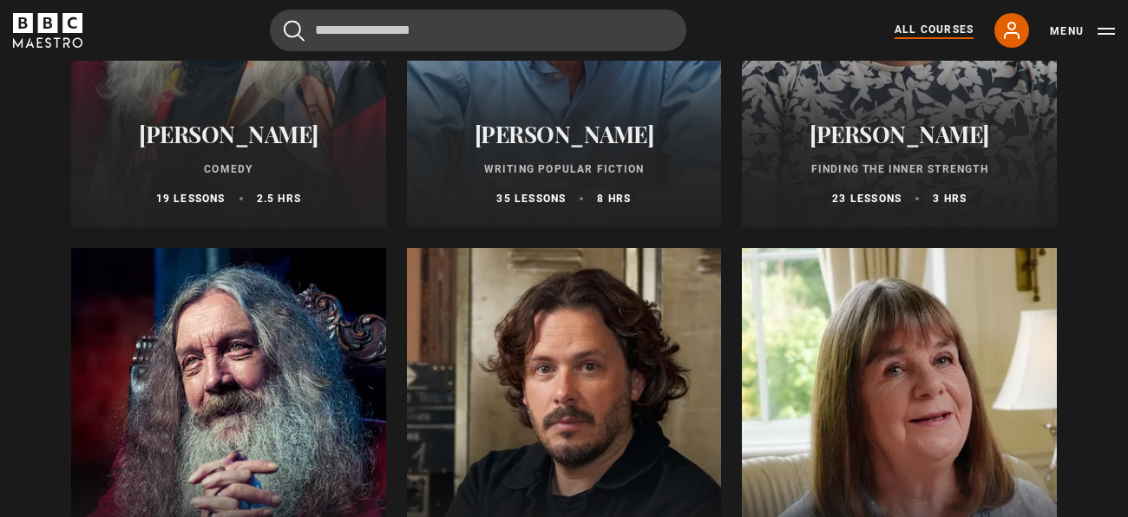
scroll to position [4400, 0]
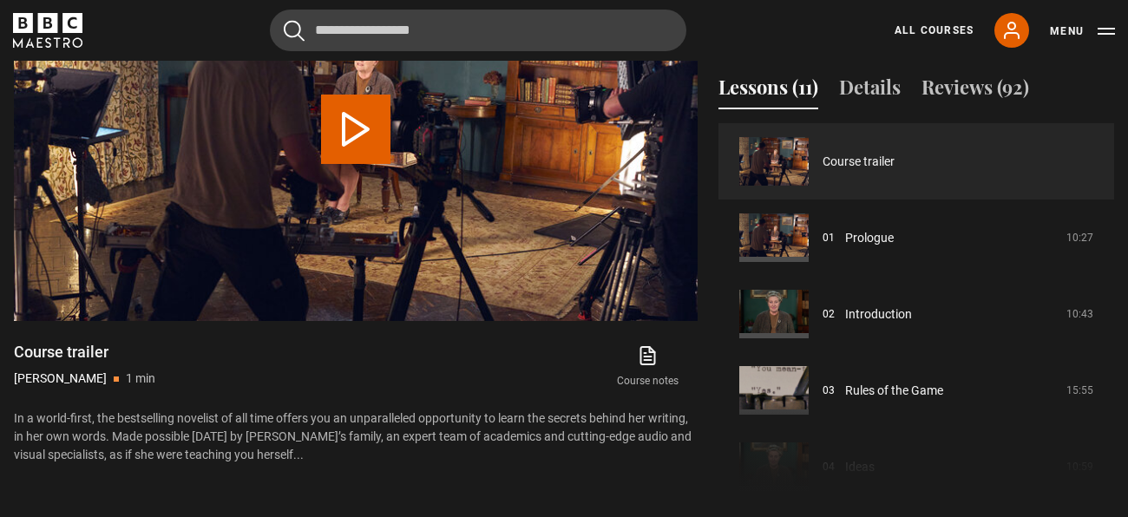
scroll to position [1, 0]
click at [838, 168] on link "Course trailer" at bounding box center [858, 161] width 72 height 18
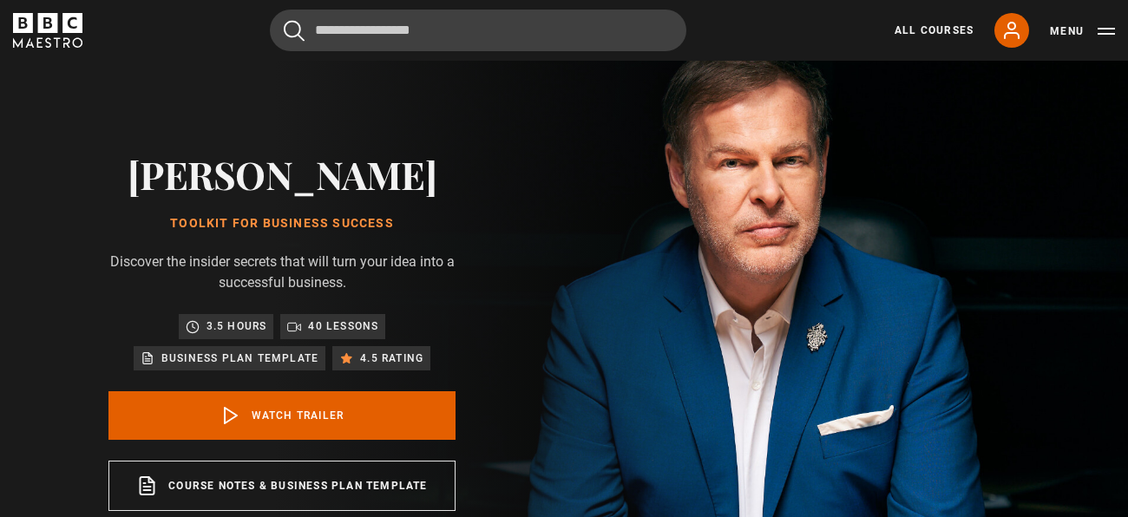
scroll to position [49, 0]
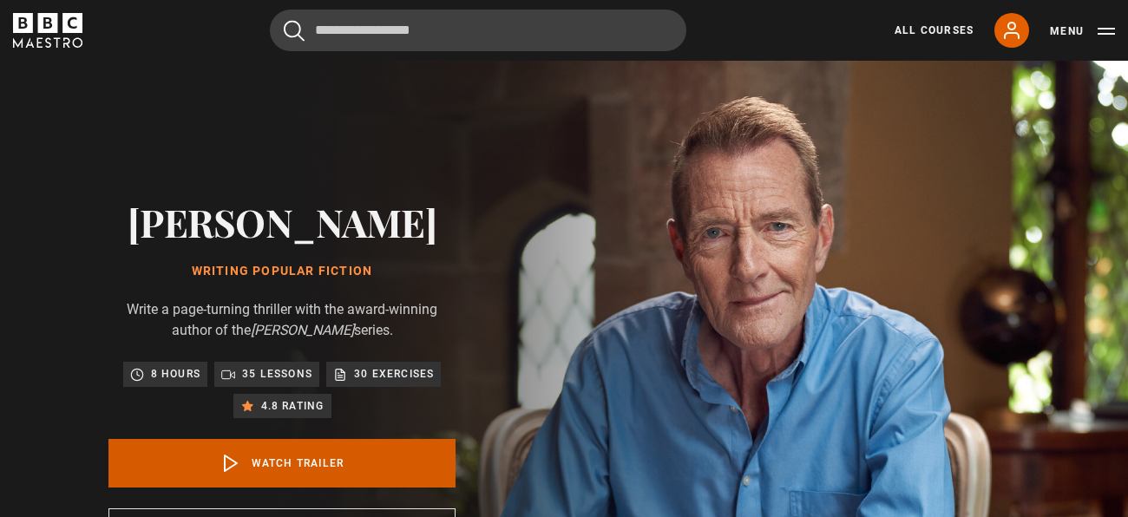
click at [269, 455] on link "Watch Trailer" at bounding box center [281, 463] width 347 height 49
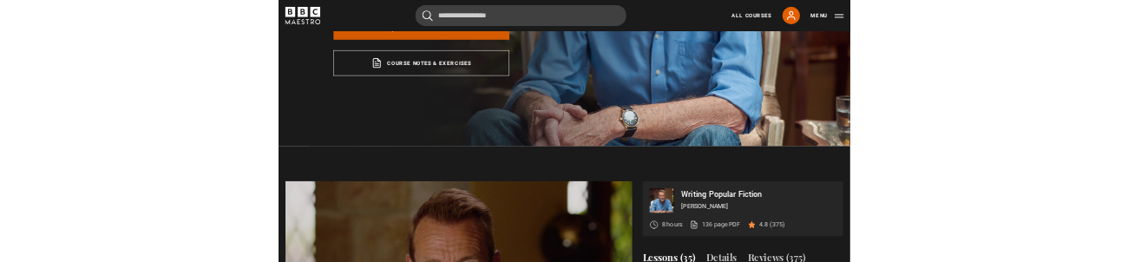
scroll to position [697, 0]
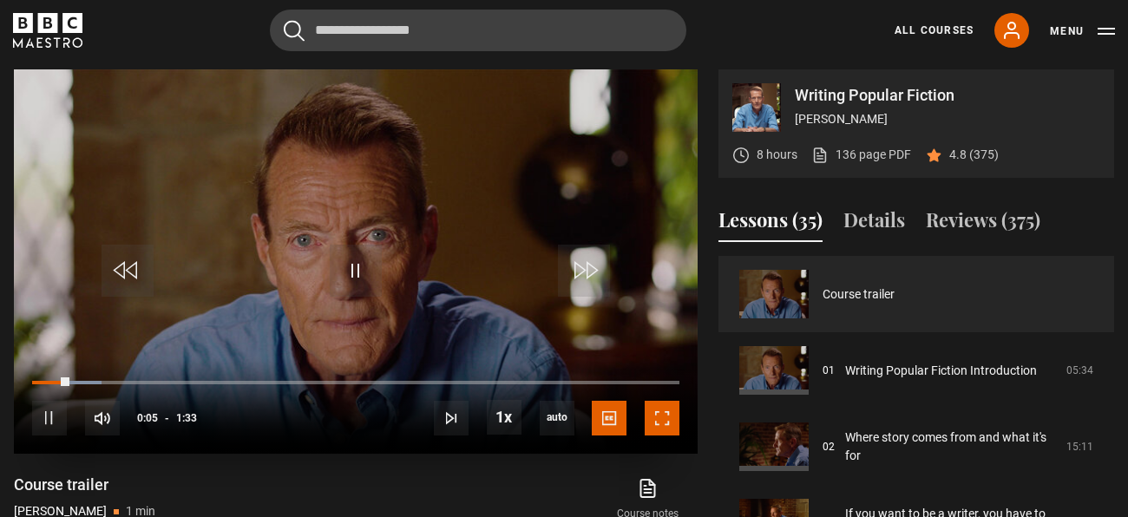
click at [660, 418] on span "Video Player" at bounding box center [661, 418] width 35 height 35
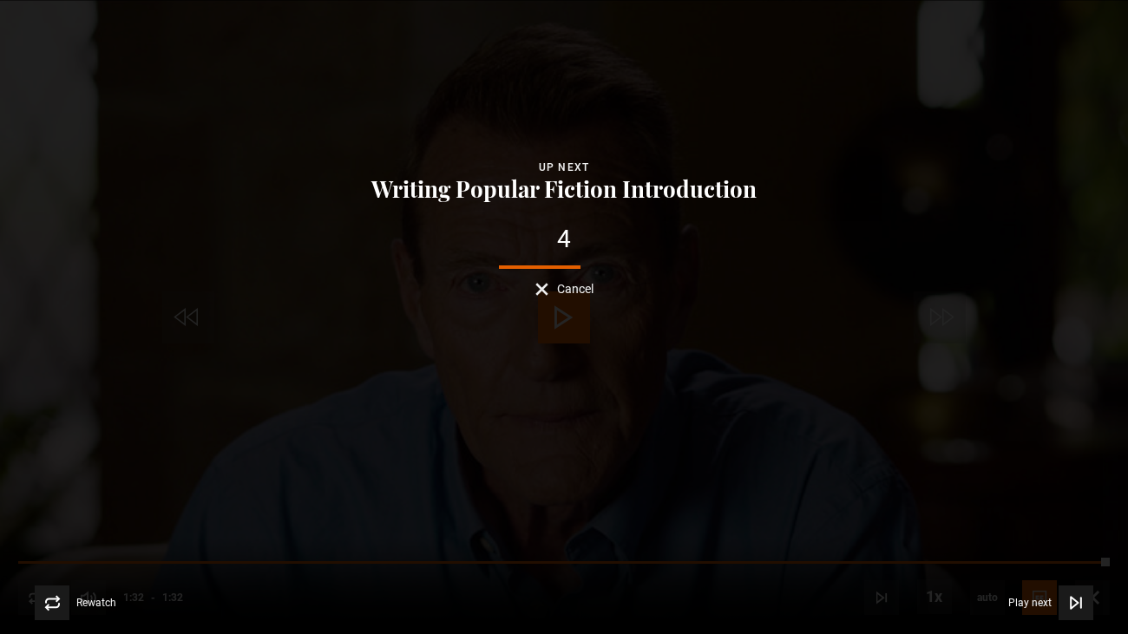
click at [540, 292] on button "Cancel" at bounding box center [564, 289] width 58 height 13
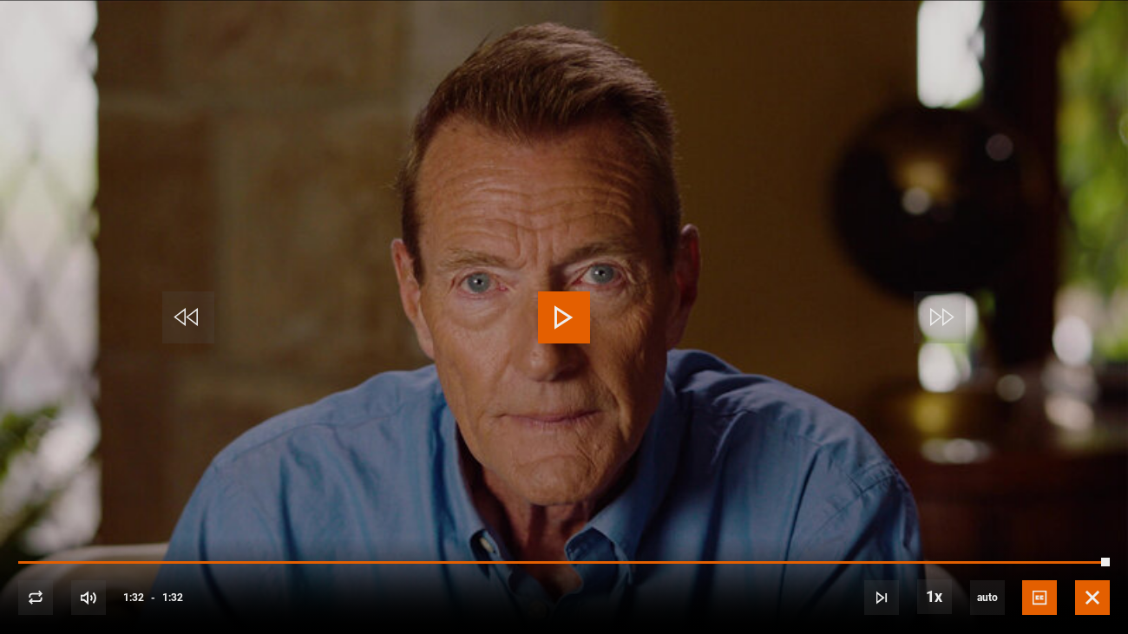
click at [1102, 516] on span "Video Player" at bounding box center [1092, 597] width 35 height 35
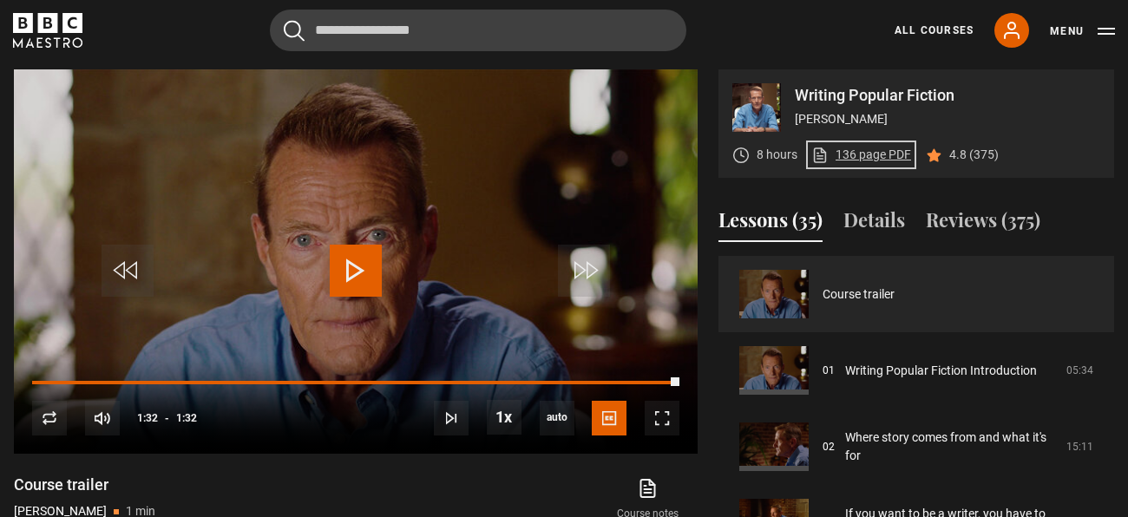
click at [839, 147] on link "136 page PDF (opens in new tab)" at bounding box center [861, 155] width 100 height 18
click at [663, 422] on span "Video Player" at bounding box center [661, 418] width 35 height 35
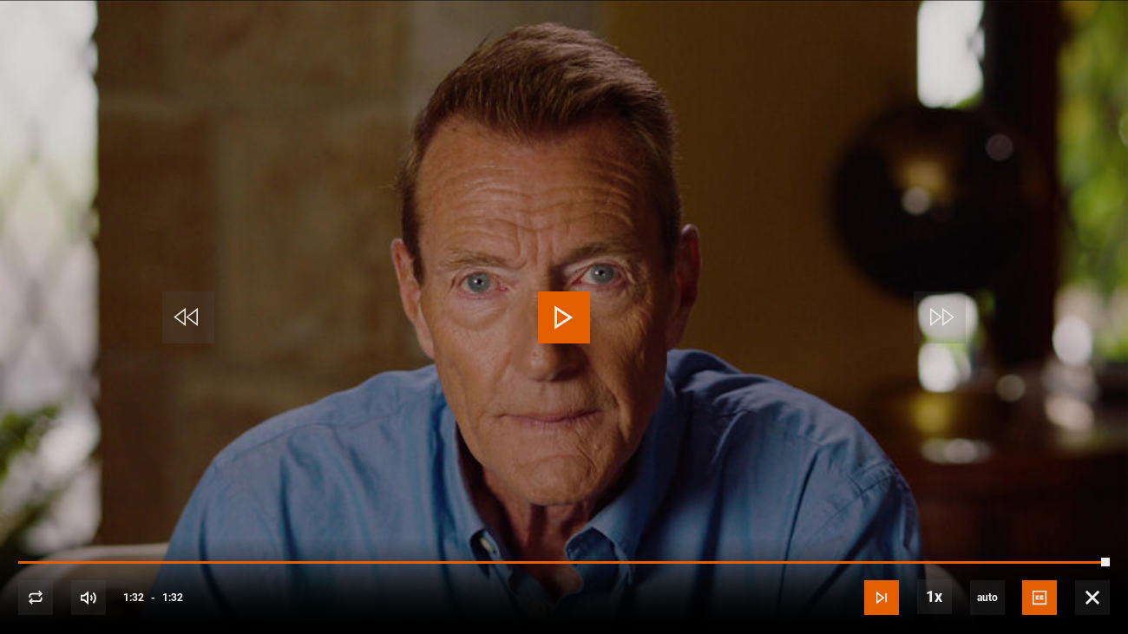
click at [880, 516] on span "Video Player" at bounding box center [881, 597] width 35 height 35
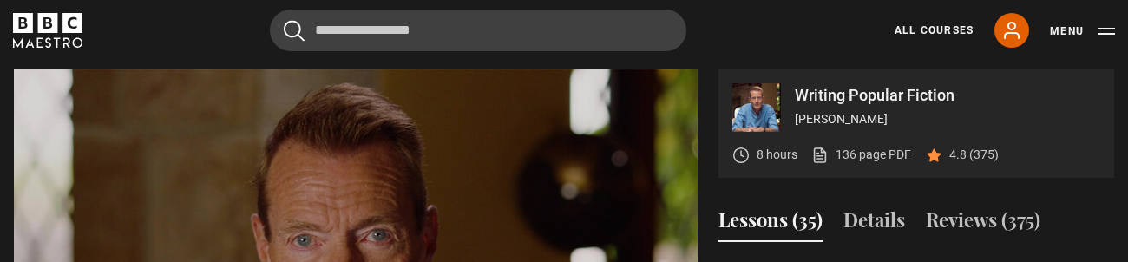
click at [598, 179] on video "Video Player" at bounding box center [356, 261] width 684 height 384
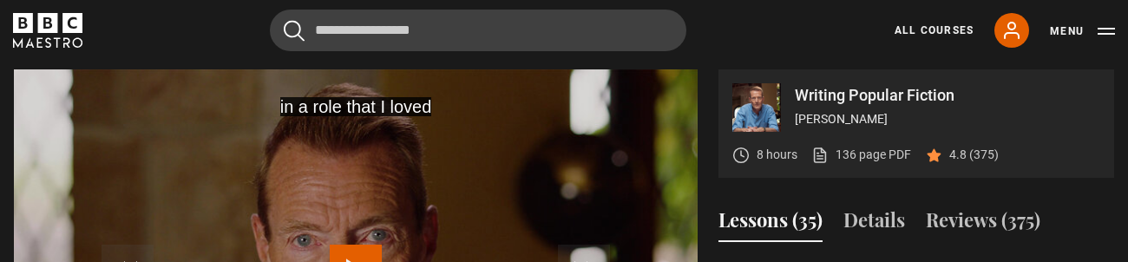
click at [644, 192] on video "Video Player" at bounding box center [356, 261] width 684 height 384
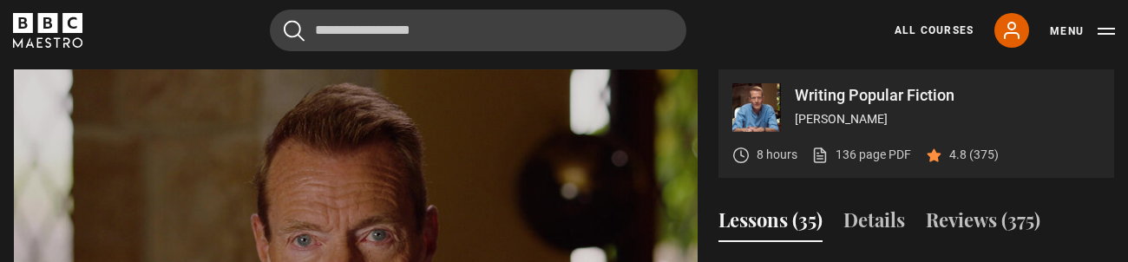
click at [502, 203] on video "Video Player" at bounding box center [356, 261] width 684 height 384
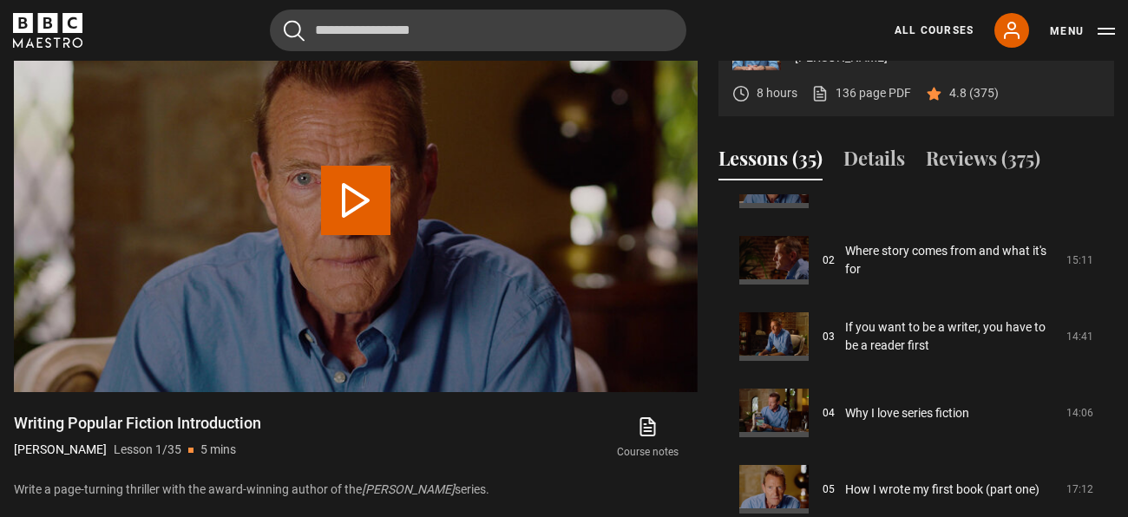
scroll to position [758, 0]
click at [344, 205] on button "Play Video" at bounding box center [355, 201] width 69 height 69
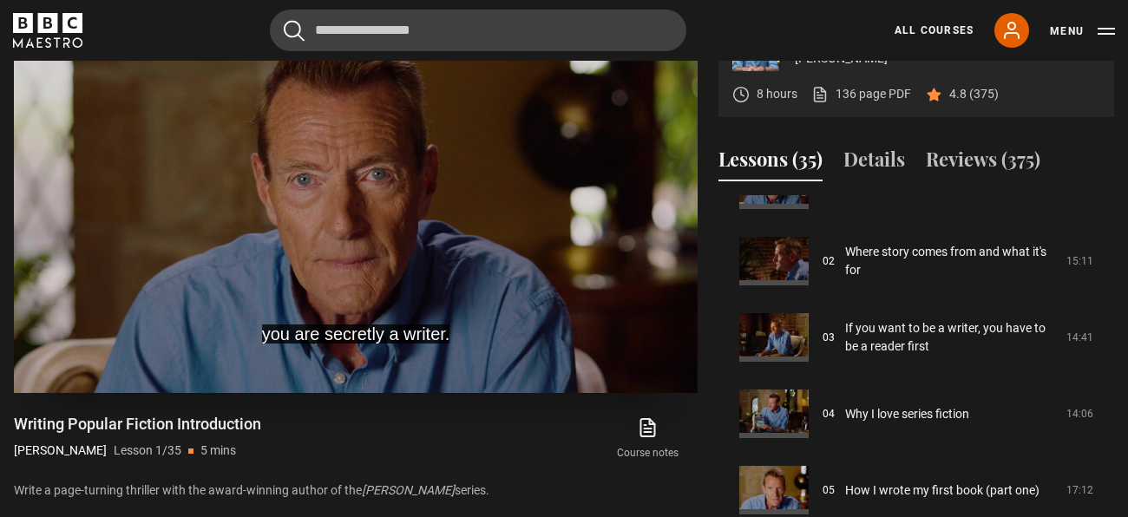
click at [540, 239] on video "Video Player" at bounding box center [356, 201] width 684 height 384
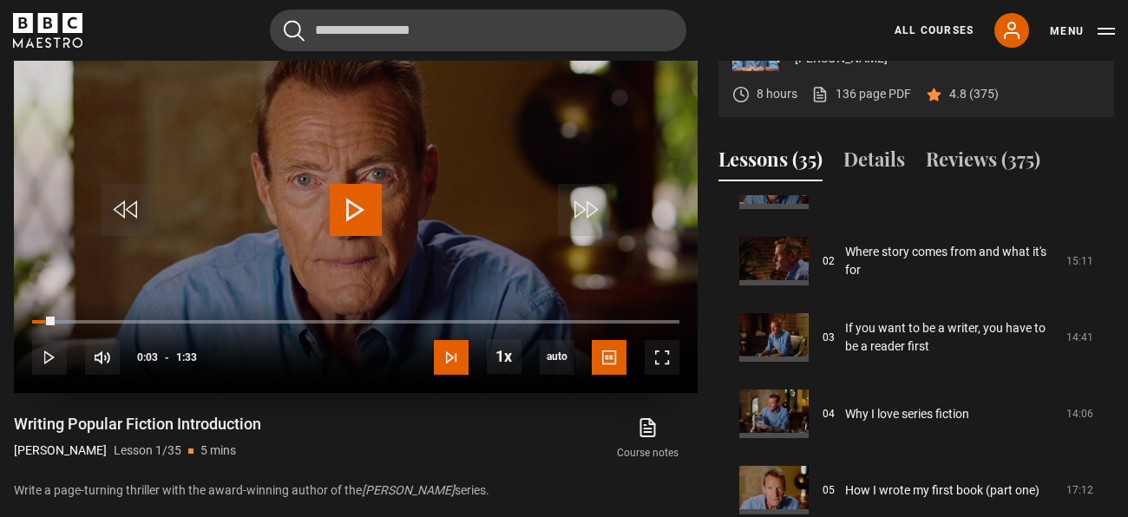
click at [449, 363] on span "Video Player" at bounding box center [451, 357] width 35 height 35
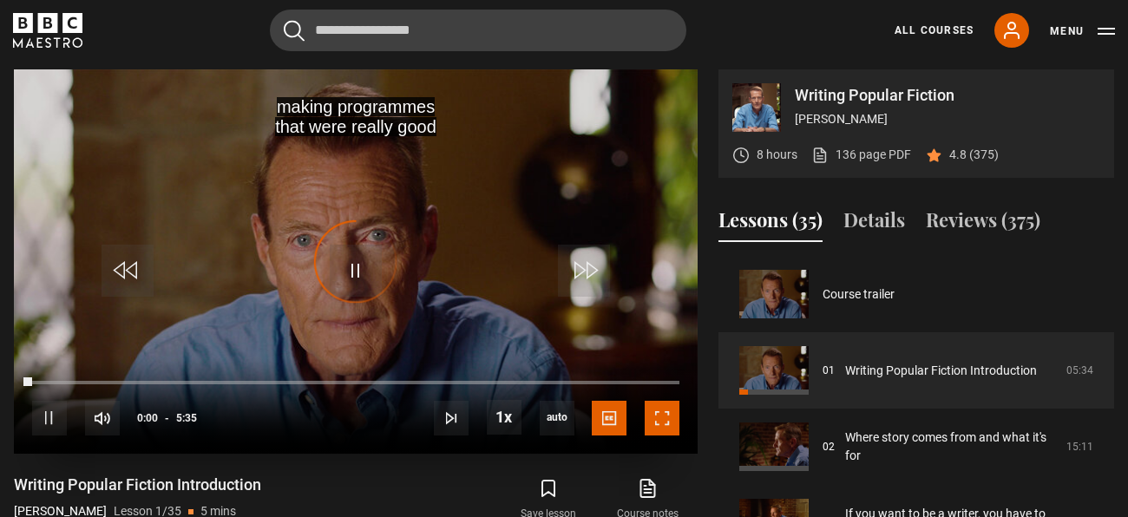
click at [669, 427] on span "Video Player" at bounding box center [661, 418] width 35 height 35
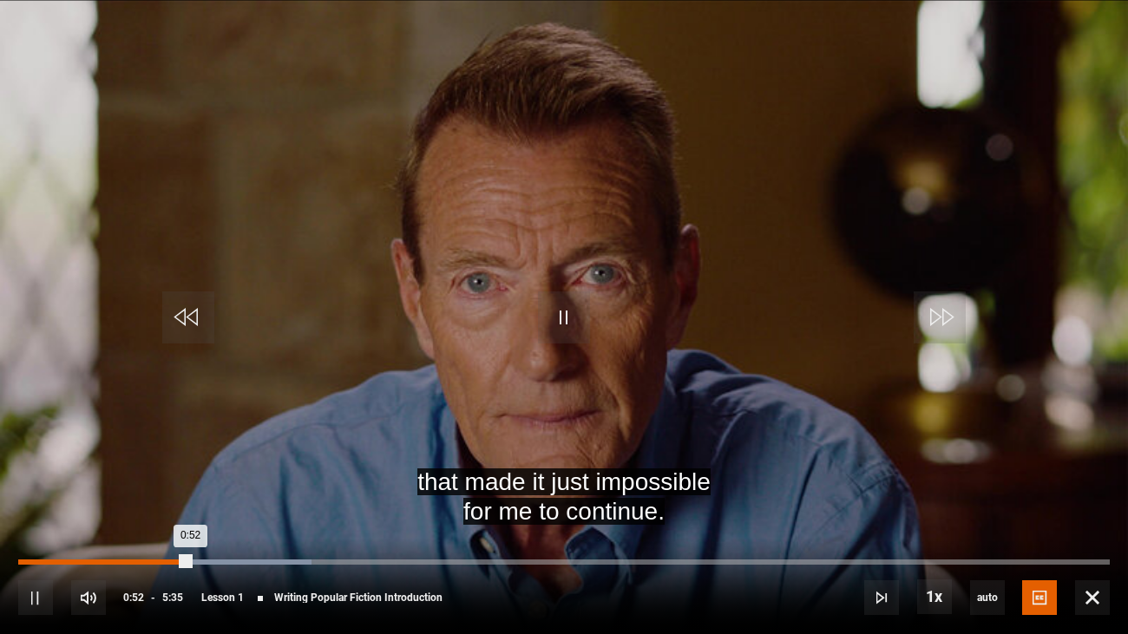
click at [48, 516] on div "0:52" at bounding box center [104, 561] width 172 height 5
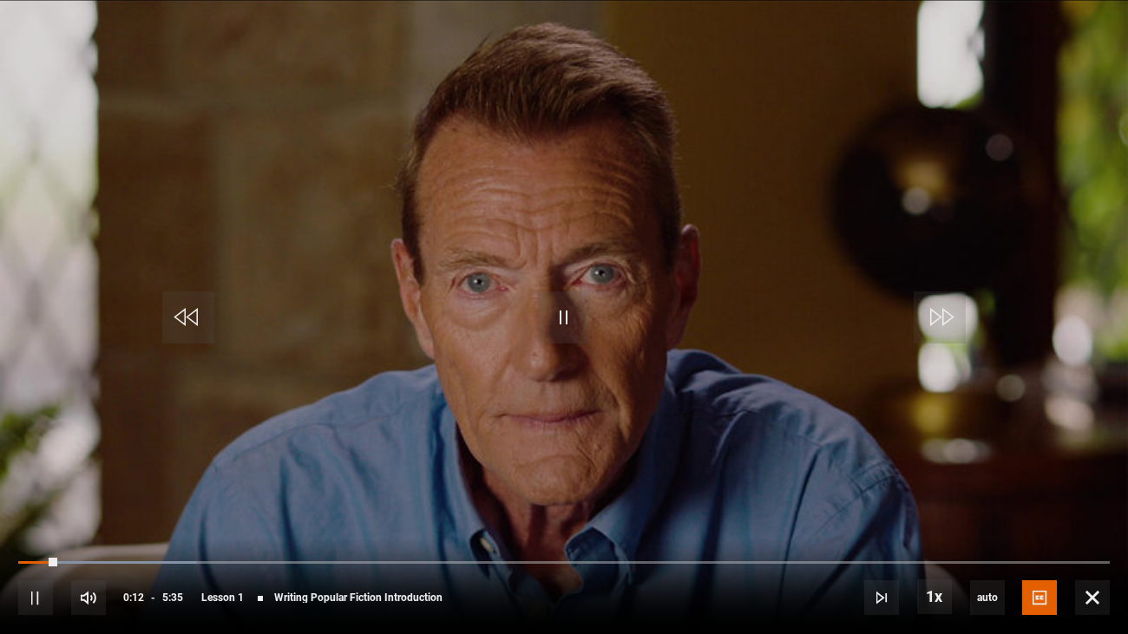
click at [1036, 516] on span "Video Player" at bounding box center [1039, 597] width 35 height 35
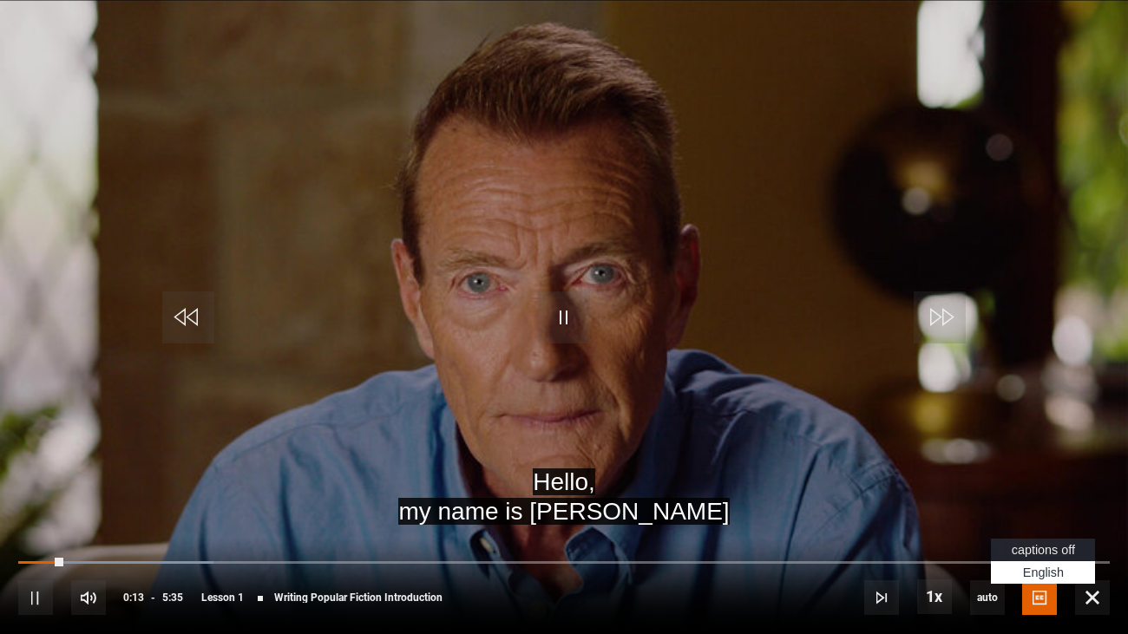
click at [1063, 516] on span "captions off" at bounding box center [1042, 550] width 63 height 14
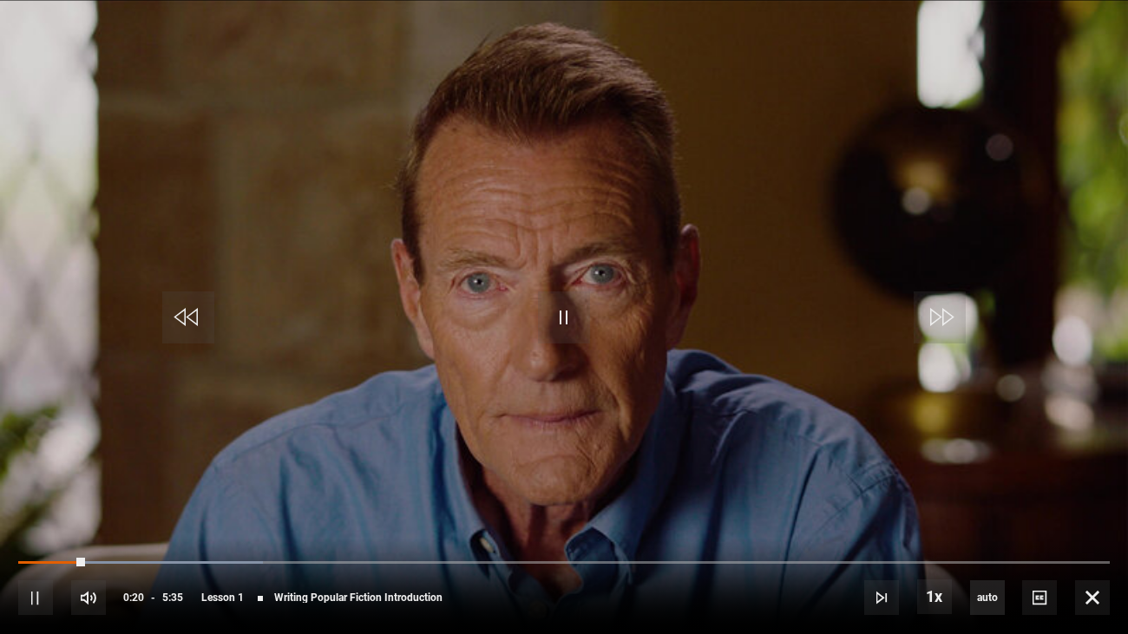
click at [984, 516] on span "auto" at bounding box center [987, 597] width 35 height 35
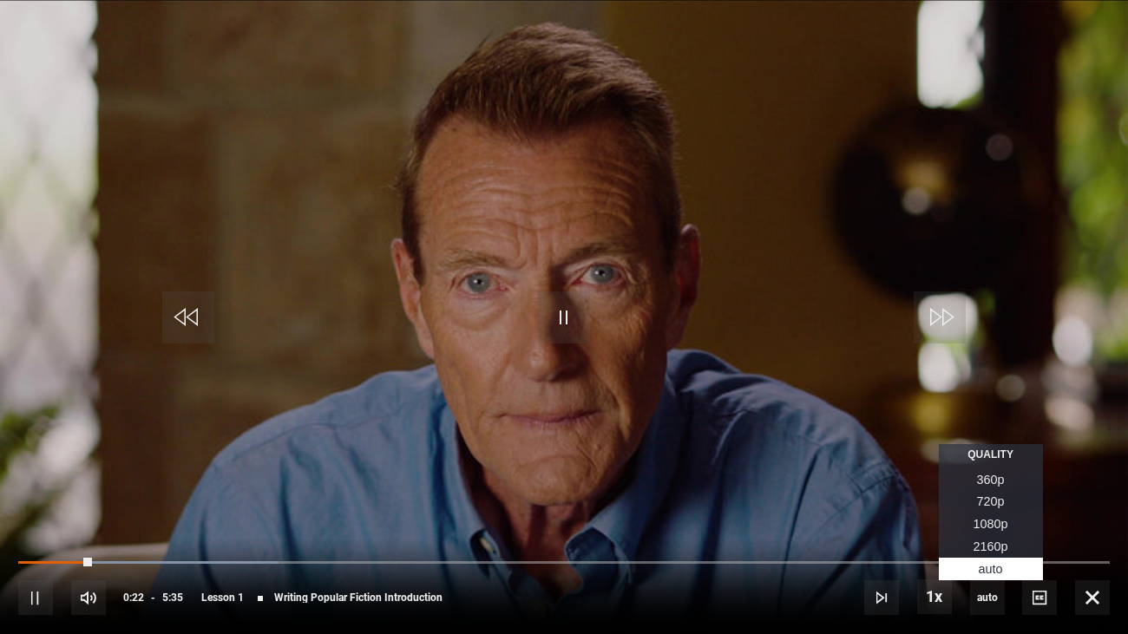
click at [1002, 516] on span "2160p" at bounding box center [990, 547] width 35 height 14
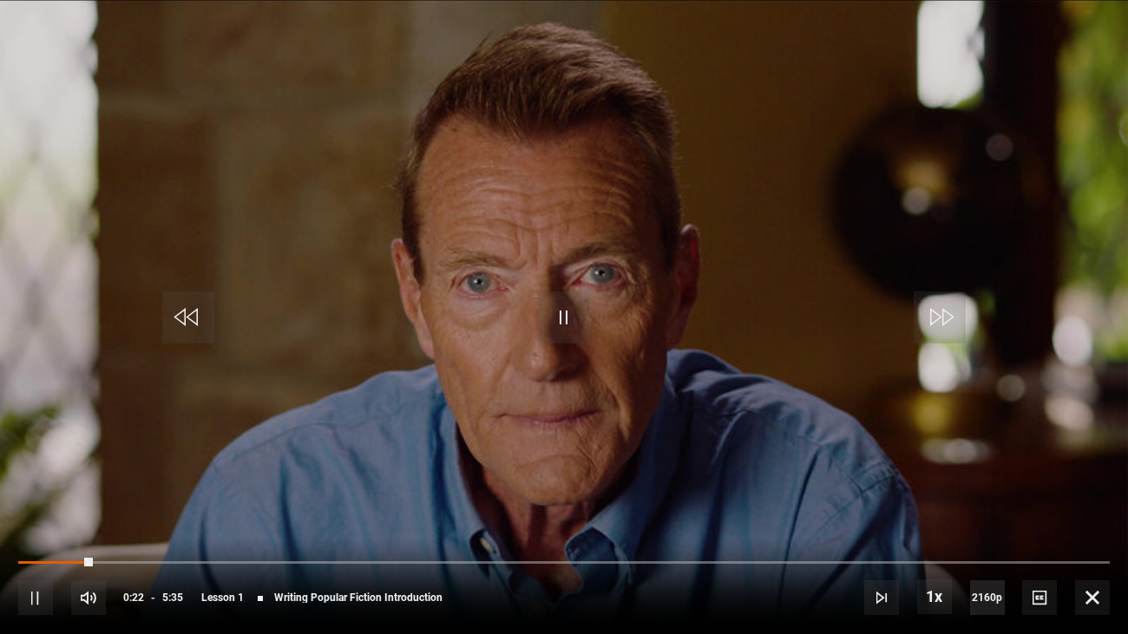
click at [988, 516] on span "2160p" at bounding box center [987, 597] width 35 height 35
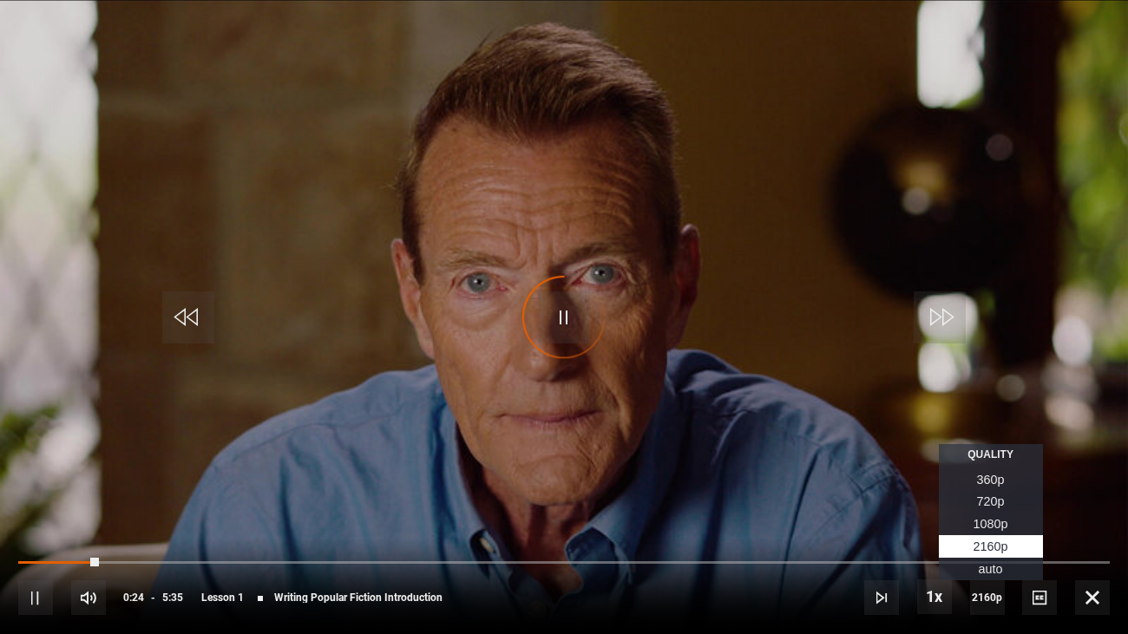
click at [1011, 516] on li "Auto" at bounding box center [991, 569] width 104 height 23
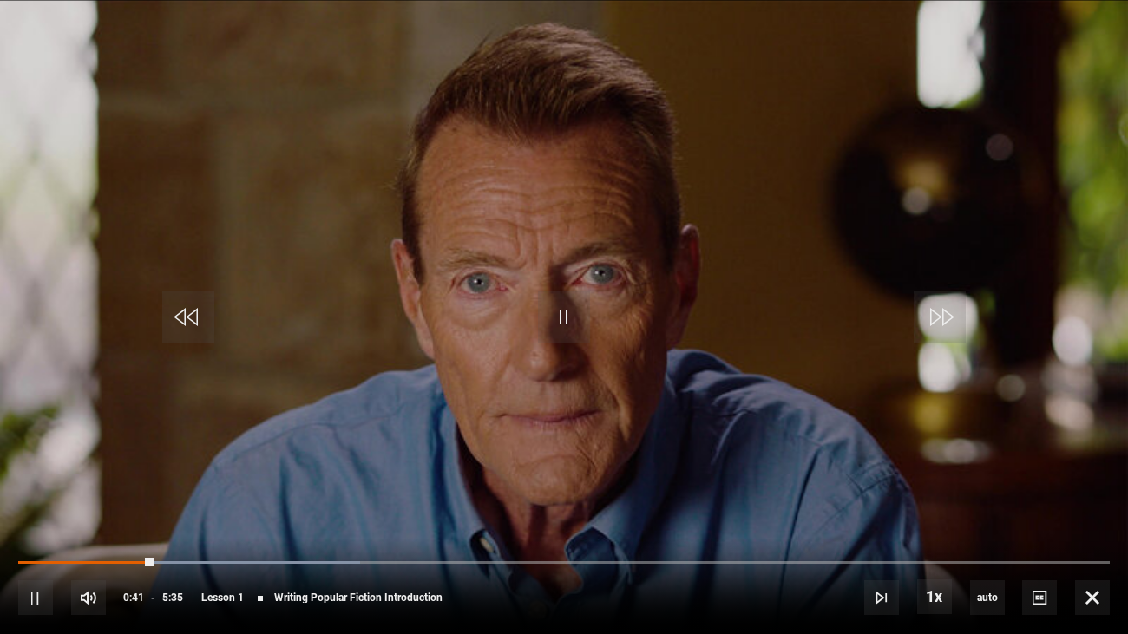
click at [1086, 216] on video "Video Player" at bounding box center [564, 317] width 1128 height 634
click at [1068, 233] on video "Video Player" at bounding box center [564, 317] width 1128 height 634
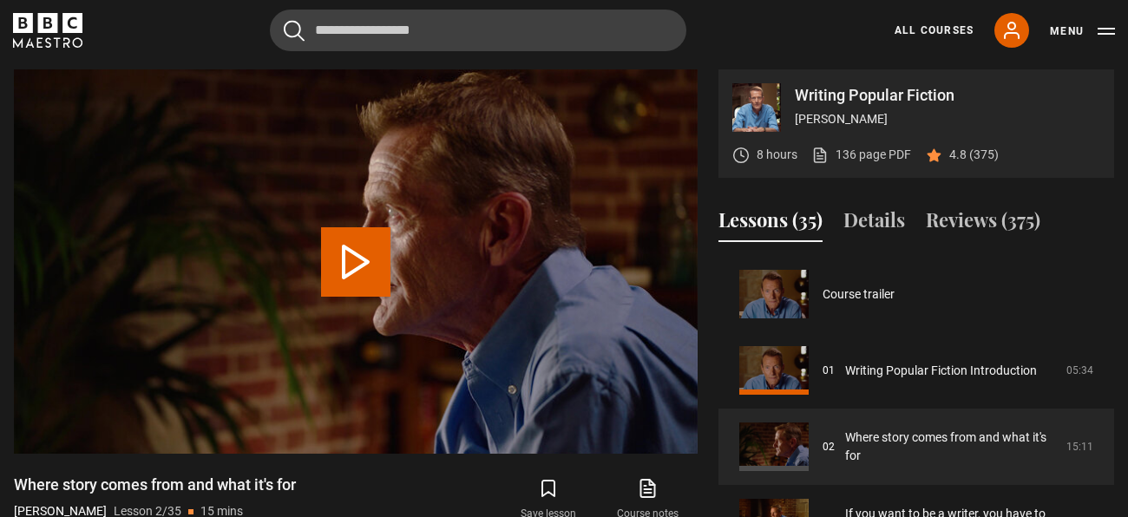
scroll to position [75, 0]
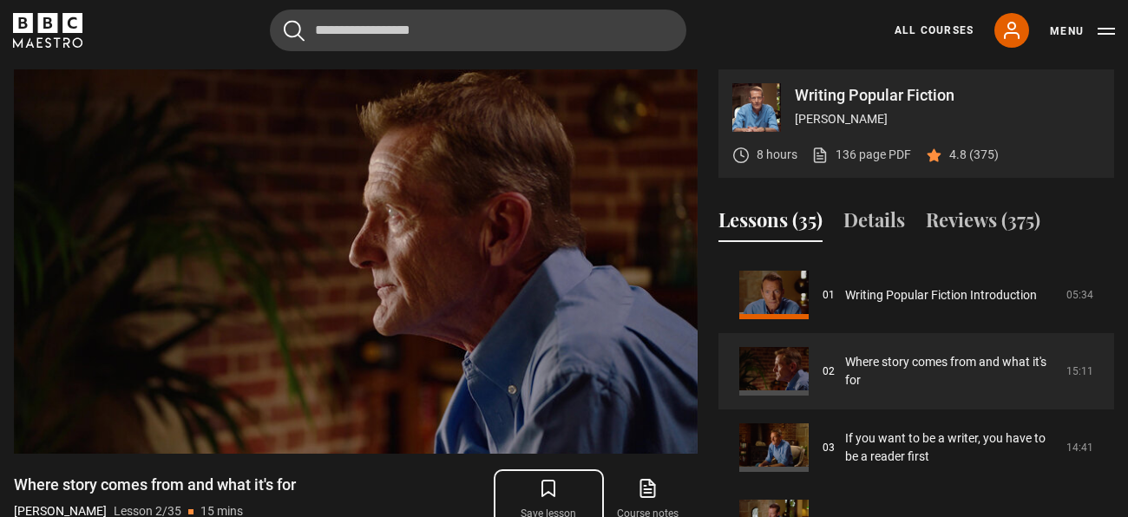
click at [541, 500] on button "Save lesson" at bounding box center [548, 499] width 99 height 50
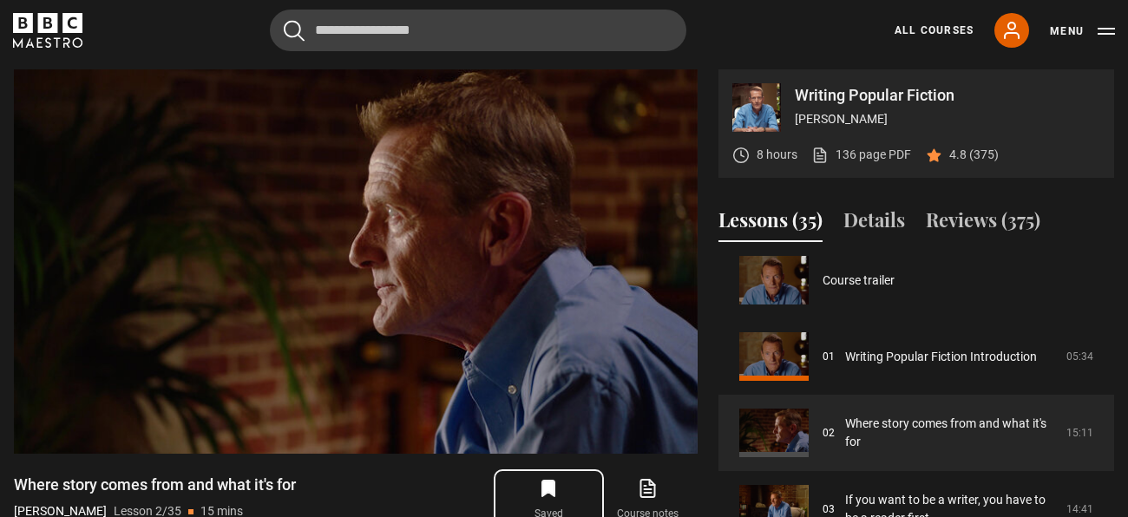
scroll to position [3, 0]
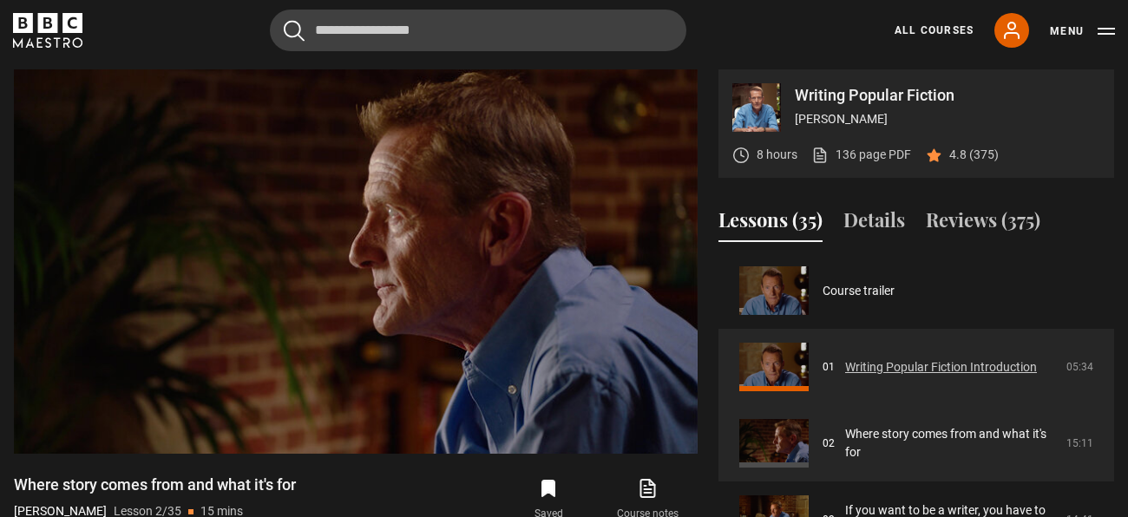
click at [1033, 360] on link "Writing Popular Fiction Introduction" at bounding box center [941, 367] width 192 height 18
click at [1032, 364] on link "Writing Popular Fiction Introduction" at bounding box center [941, 367] width 192 height 18
click at [845, 376] on link "Writing Popular Fiction Introduction" at bounding box center [941, 367] width 192 height 18
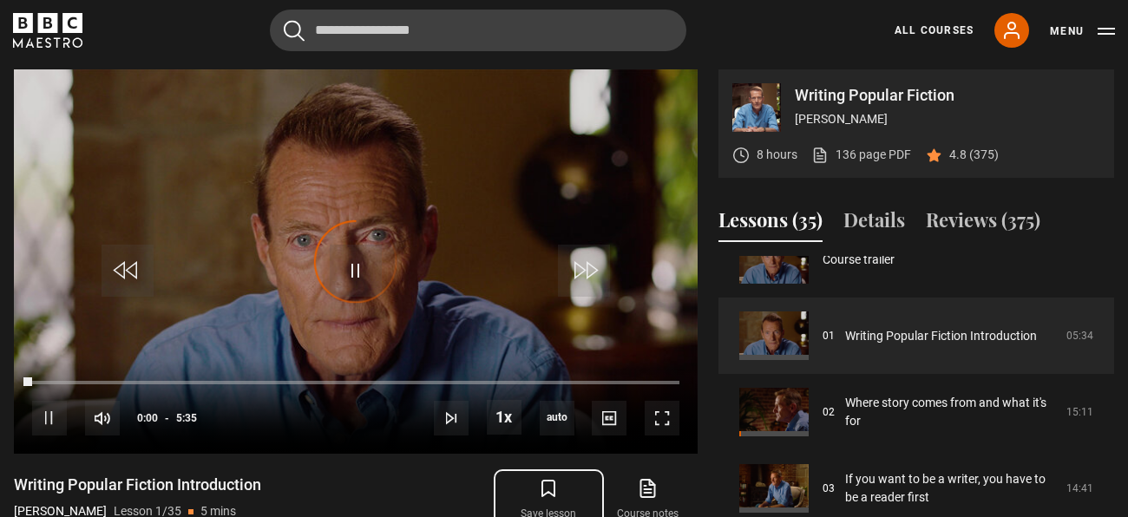
click at [546, 489] on icon "submit" at bounding box center [548, 488] width 21 height 21
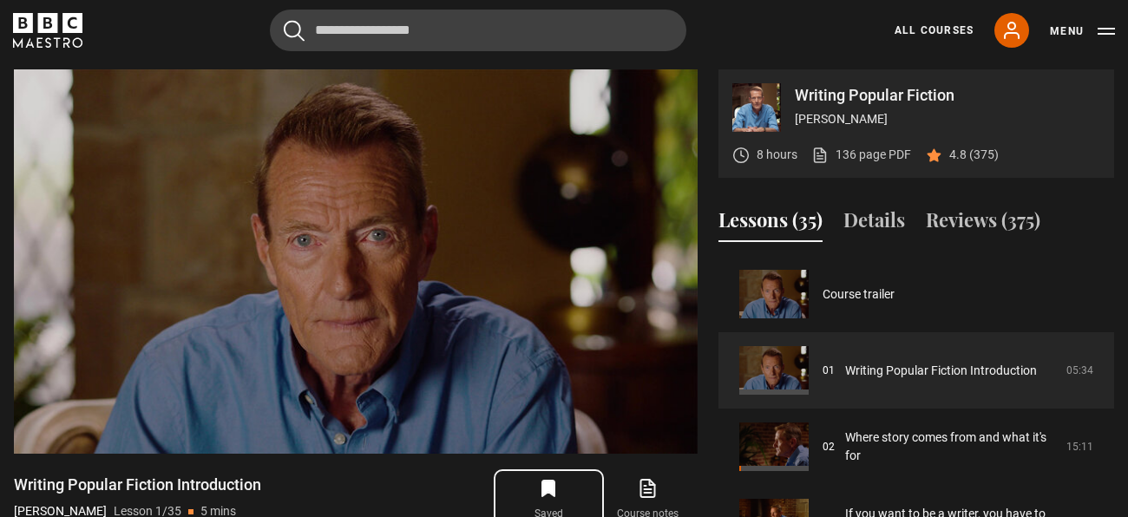
scroll to position [4, 0]
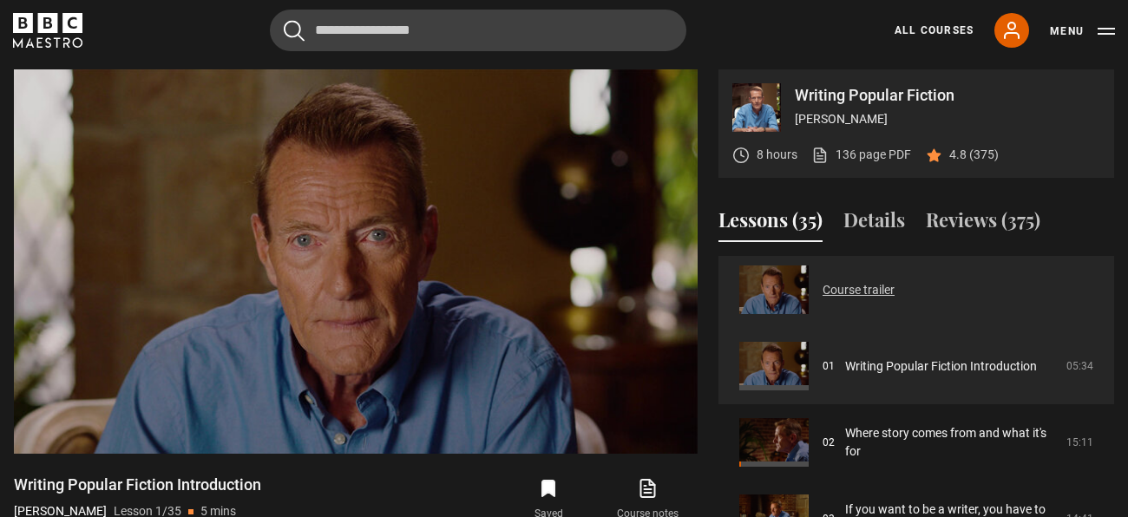
click at [894, 299] on link "Course trailer" at bounding box center [858, 290] width 72 height 18
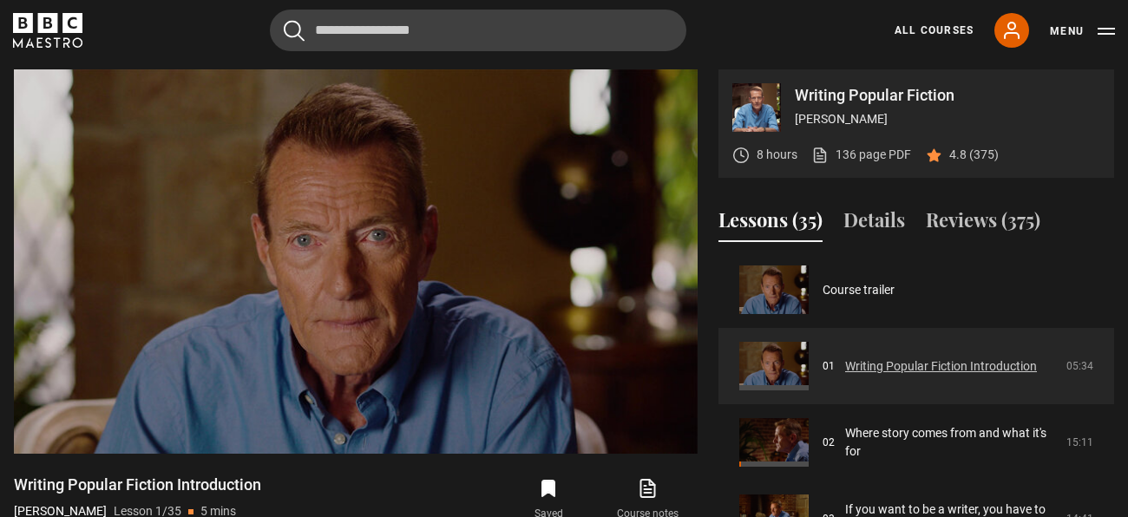
click at [1000, 370] on link "Writing Popular Fiction Introduction" at bounding box center [941, 366] width 192 height 18
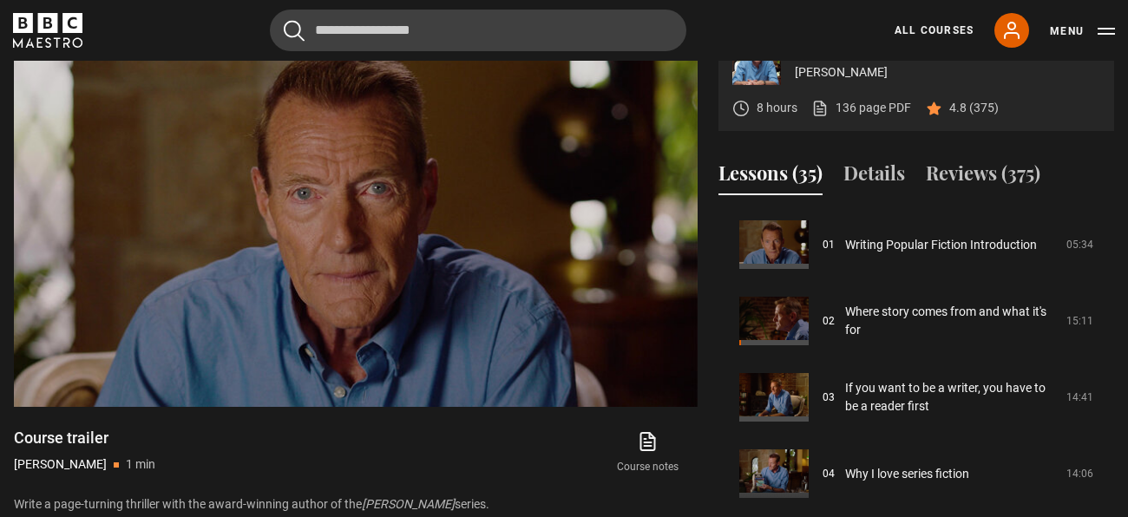
scroll to position [81, 0]
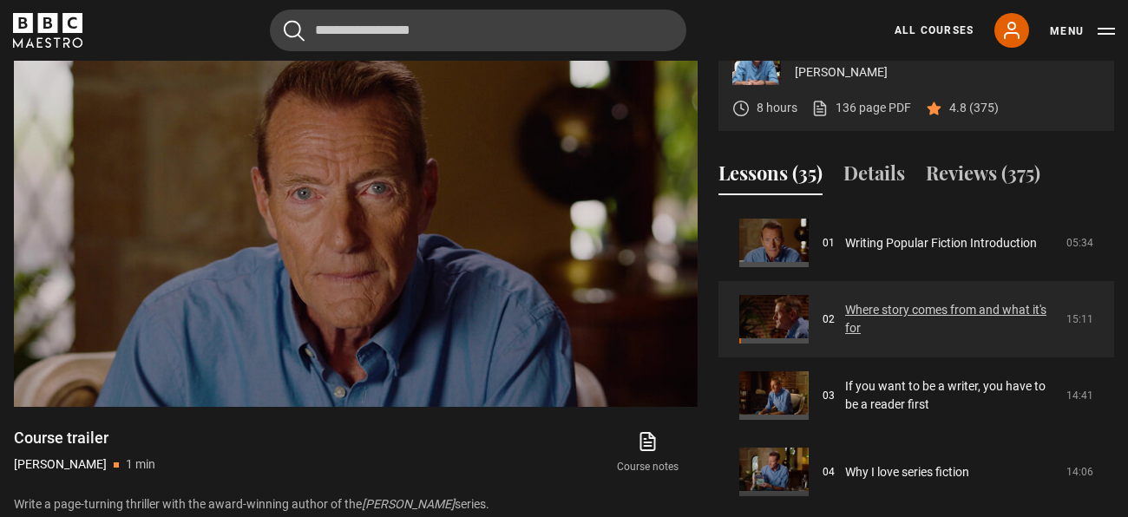
click at [1032, 319] on link "Where story comes from and what it's for" at bounding box center [950, 319] width 211 height 36
click at [894, 316] on link "Where story comes from and what it's for" at bounding box center [950, 317] width 211 height 36
click at [901, 311] on link "Where story comes from and what it's for" at bounding box center [950, 317] width 211 height 36
click at [886, 308] on link "Where story comes from and what it's for" at bounding box center [950, 317] width 211 height 36
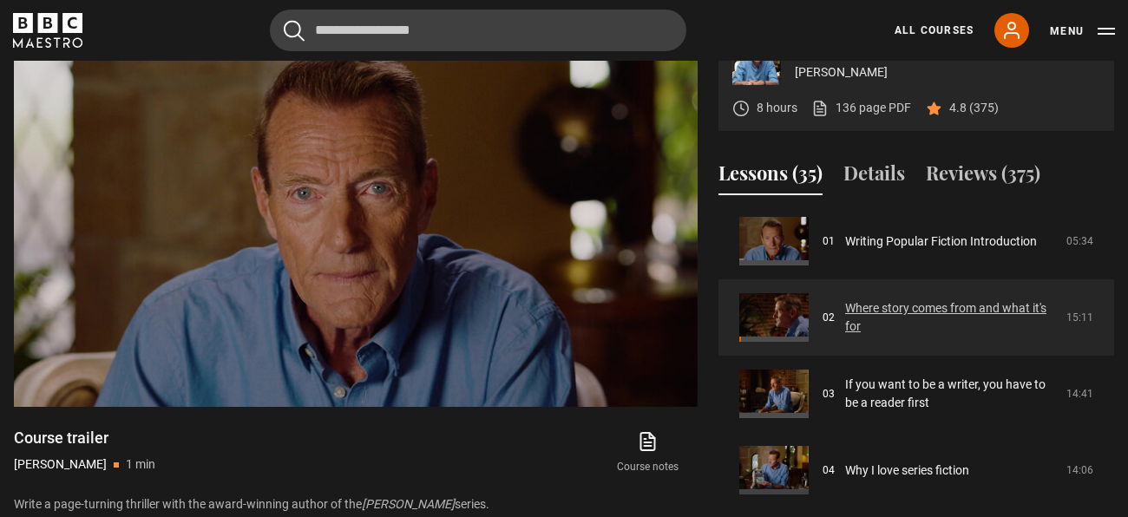
click at [845, 318] on link "Where story comes from and what it's for" at bounding box center [950, 317] width 211 height 36
click at [845, 330] on link "Where story comes from and what it's for" at bounding box center [950, 317] width 211 height 36
click at [845, 324] on link "Where story comes from and what it's for" at bounding box center [950, 317] width 211 height 36
click at [845, 315] on link "Where story comes from and what it's for" at bounding box center [950, 317] width 211 height 36
click at [985, 330] on link "Where story comes from and what it's for" at bounding box center [950, 317] width 211 height 36
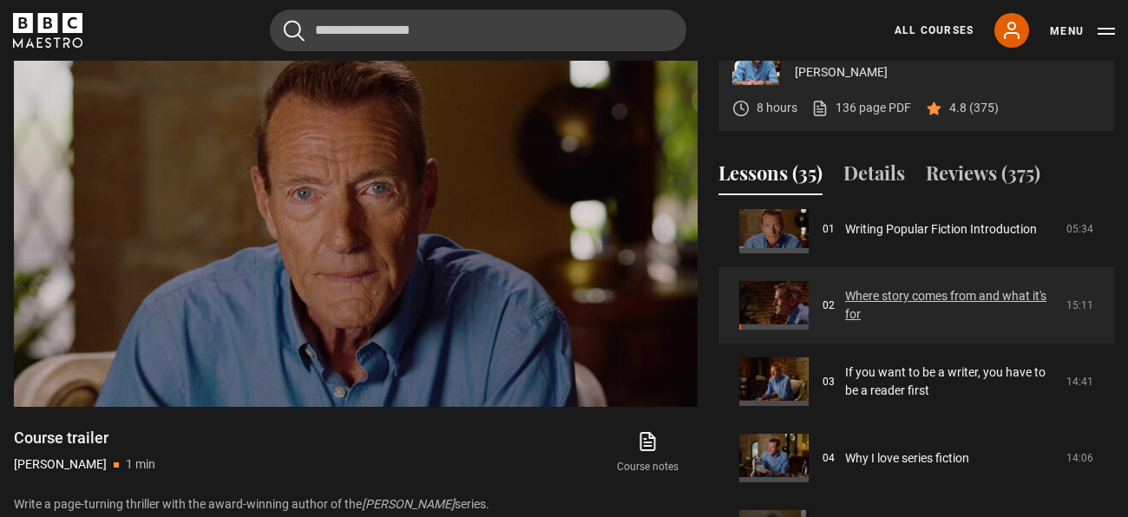
scroll to position [99, 0]
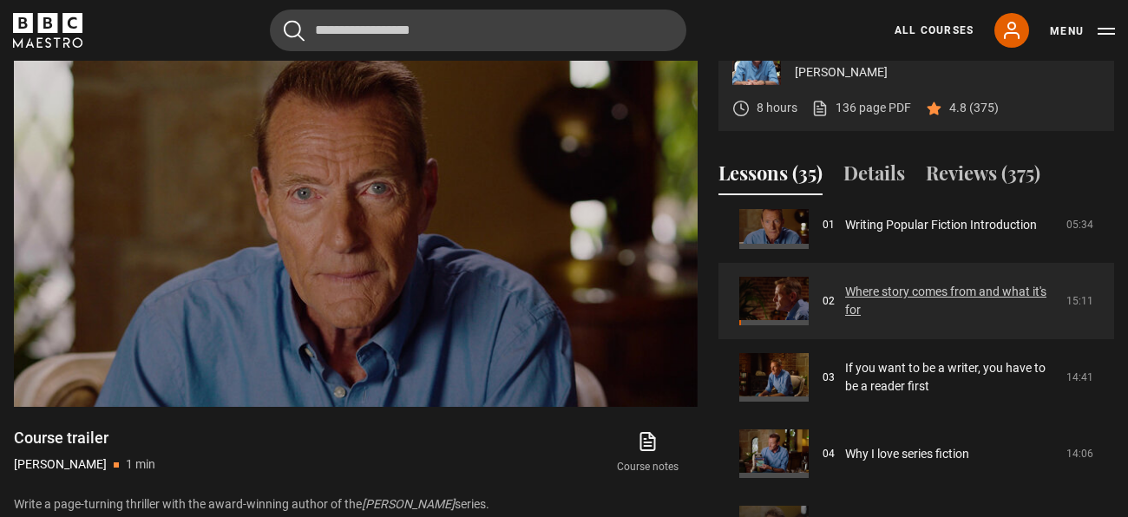
click at [998, 319] on link "Where story comes from and what it's for" at bounding box center [950, 301] width 211 height 36
click at [999, 303] on link "Where story comes from and what it's for" at bounding box center [950, 301] width 211 height 36
click at [1004, 286] on link "Where story comes from and what it's for" at bounding box center [950, 301] width 211 height 36
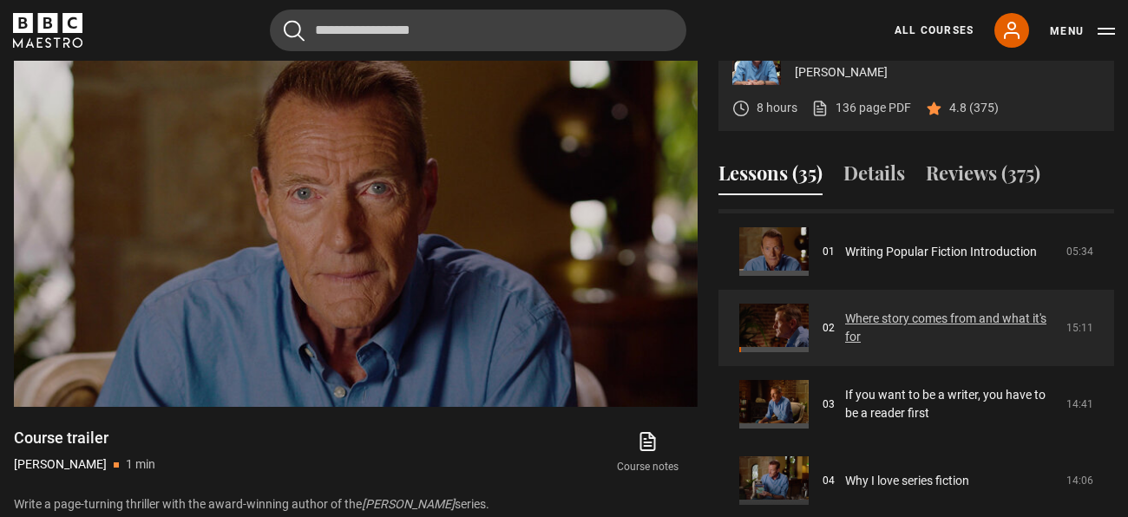
scroll to position [71, 0]
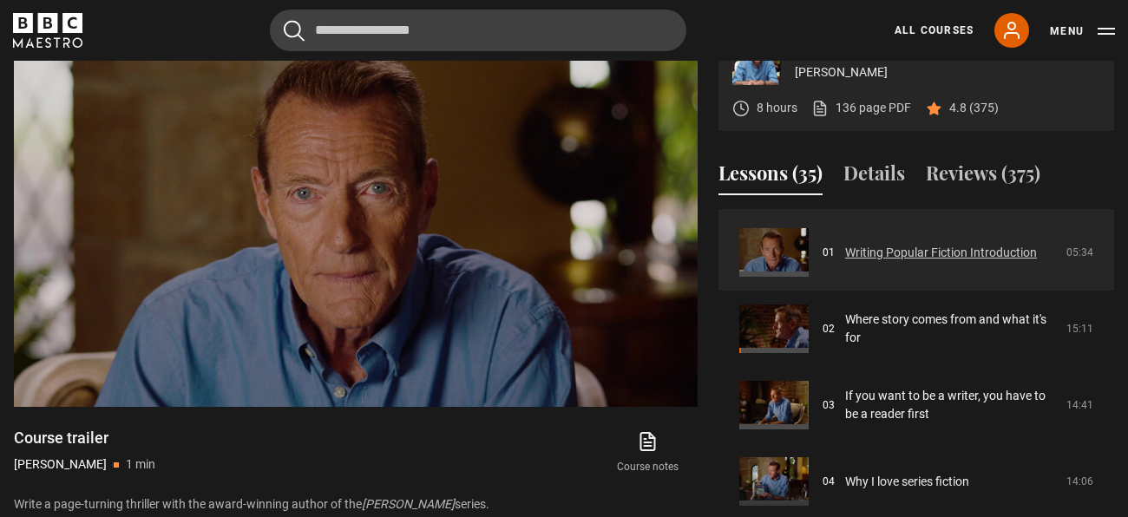
click at [1037, 244] on link "Writing Popular Fiction Introduction" at bounding box center [941, 253] width 192 height 18
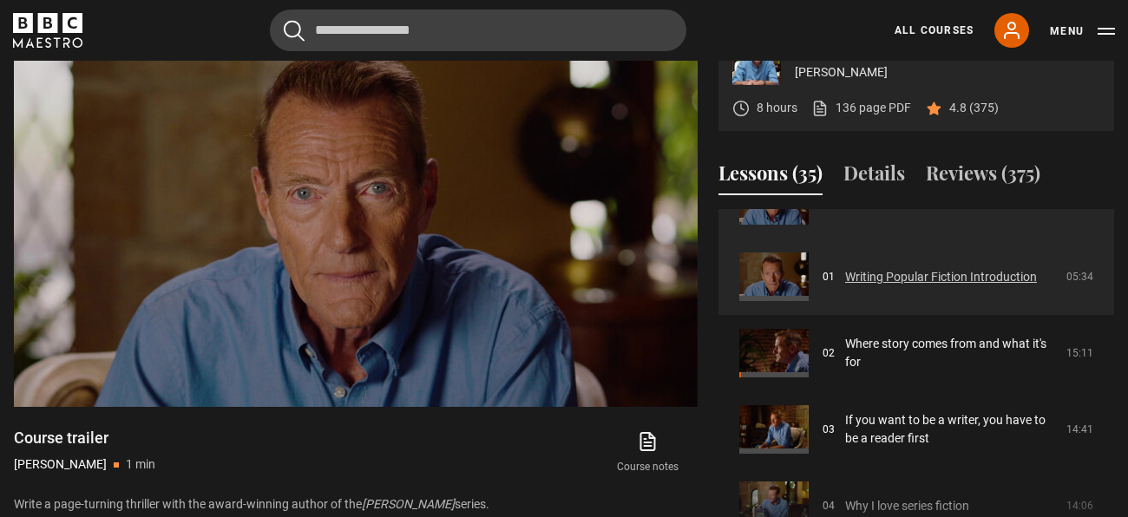
scroll to position [46, 0]
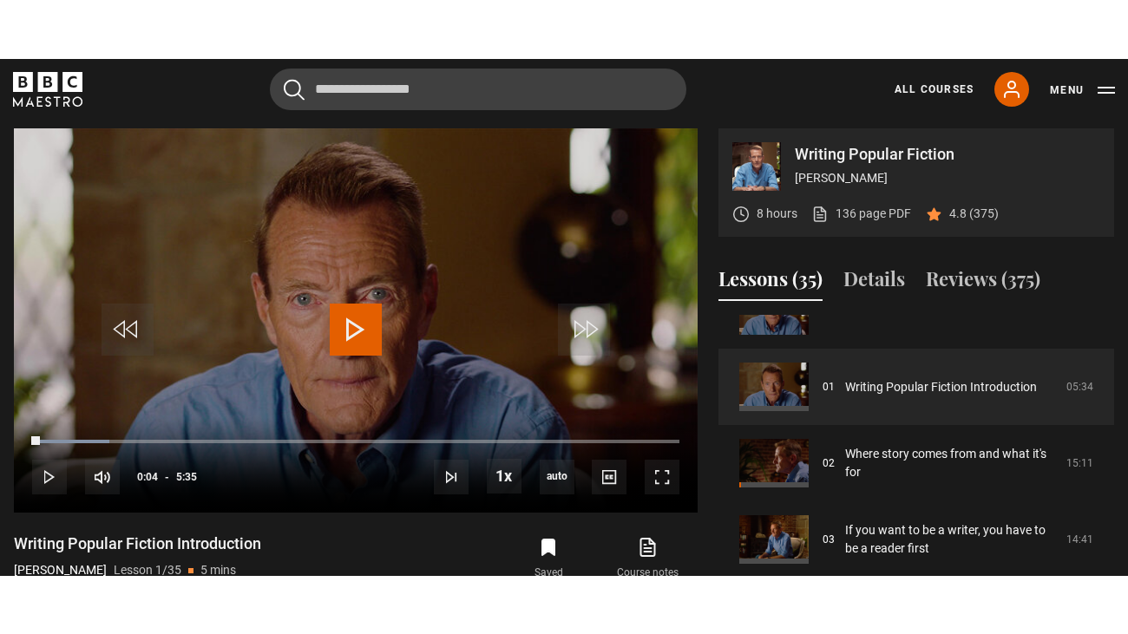
scroll to position [694, 0]
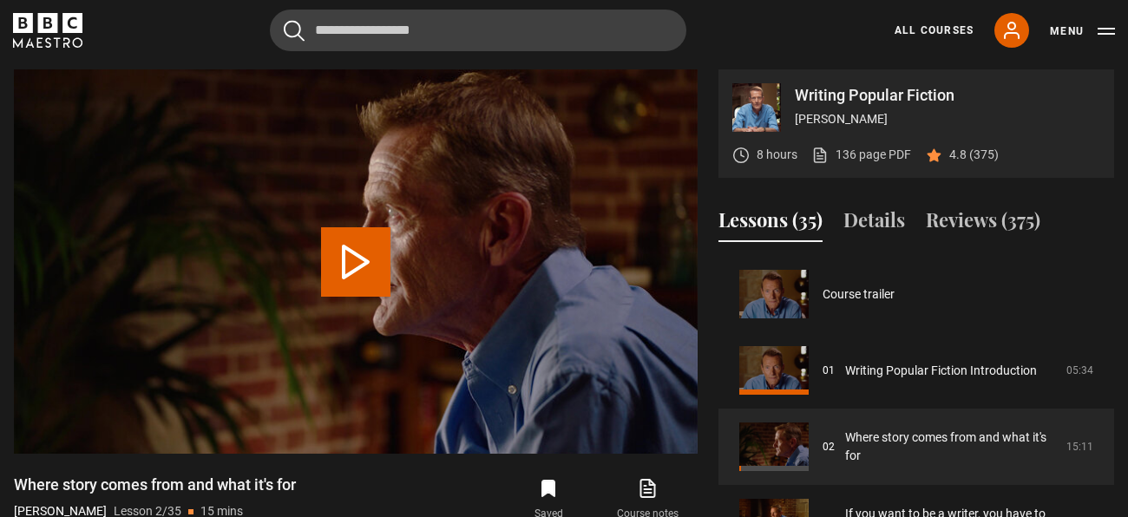
scroll to position [75, 0]
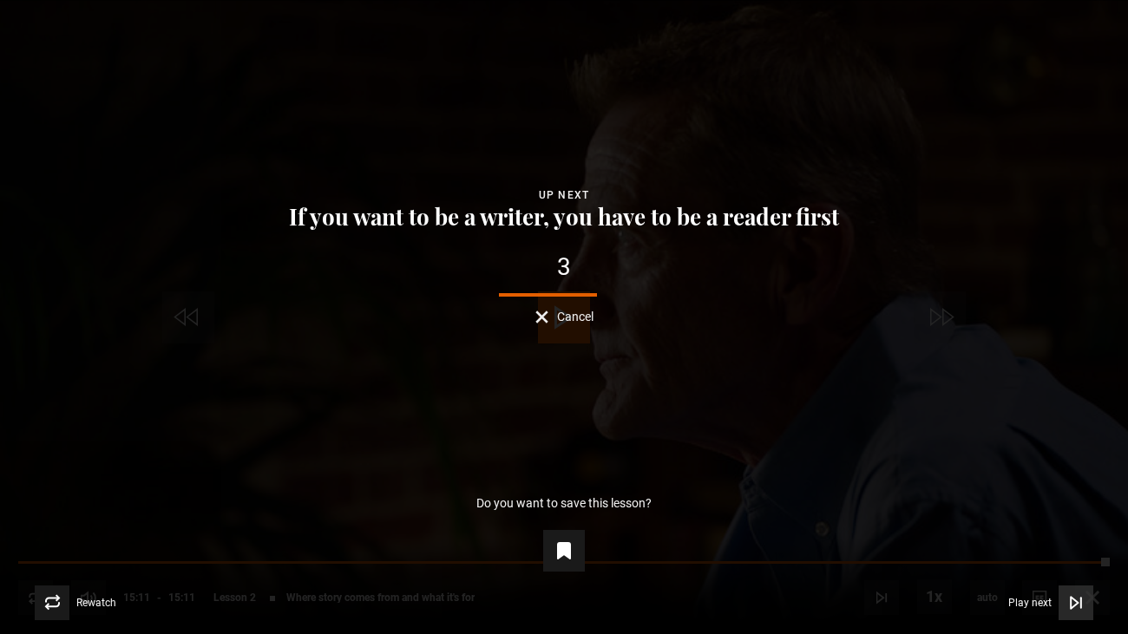
click at [1076, 516] on icon "Video Player" at bounding box center [1073, 602] width 7 height 11
click at [1074, 516] on span "Video Player" at bounding box center [1075, 603] width 35 height 35
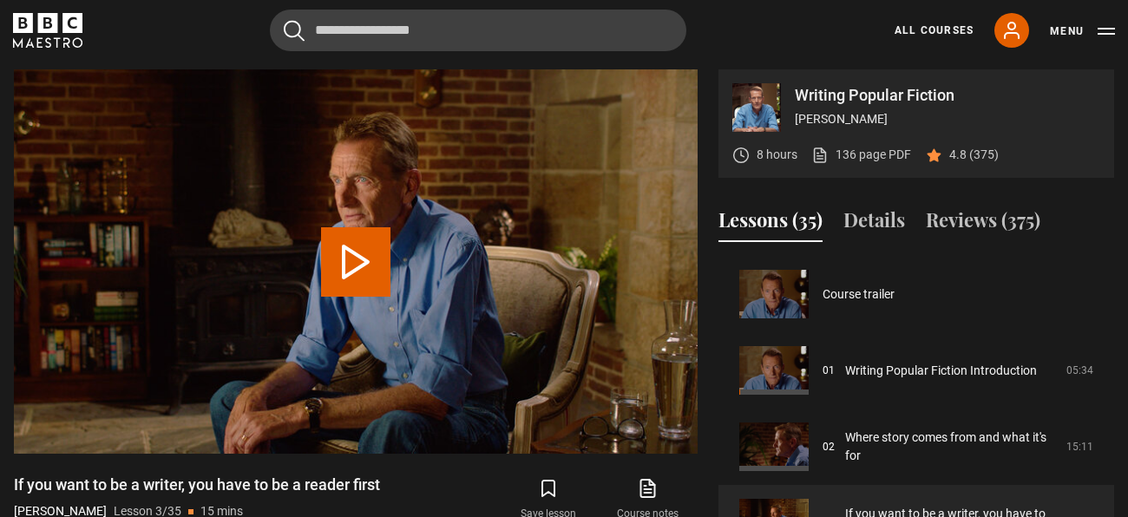
scroll to position [153, 0]
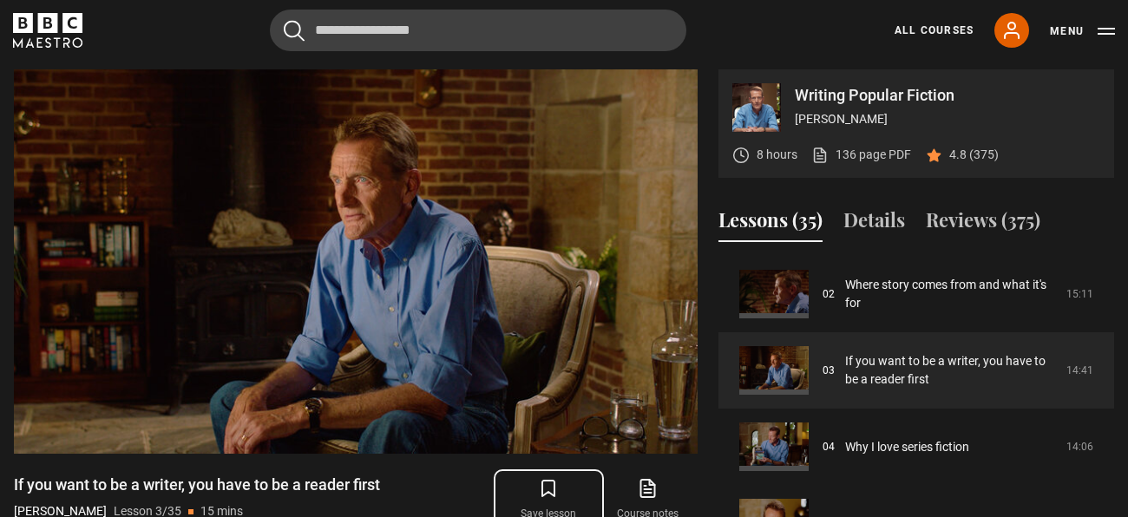
click at [549, 496] on icon "submit" at bounding box center [548, 488] width 21 height 21
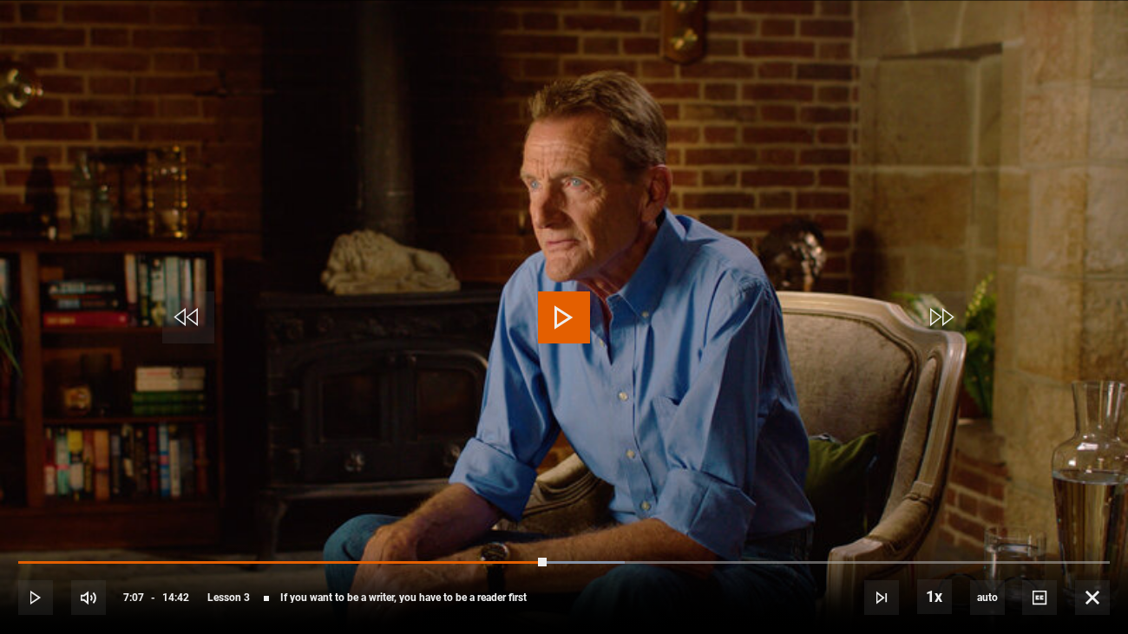
click at [708, 350] on video "Video Player" at bounding box center [564, 317] width 1128 height 634
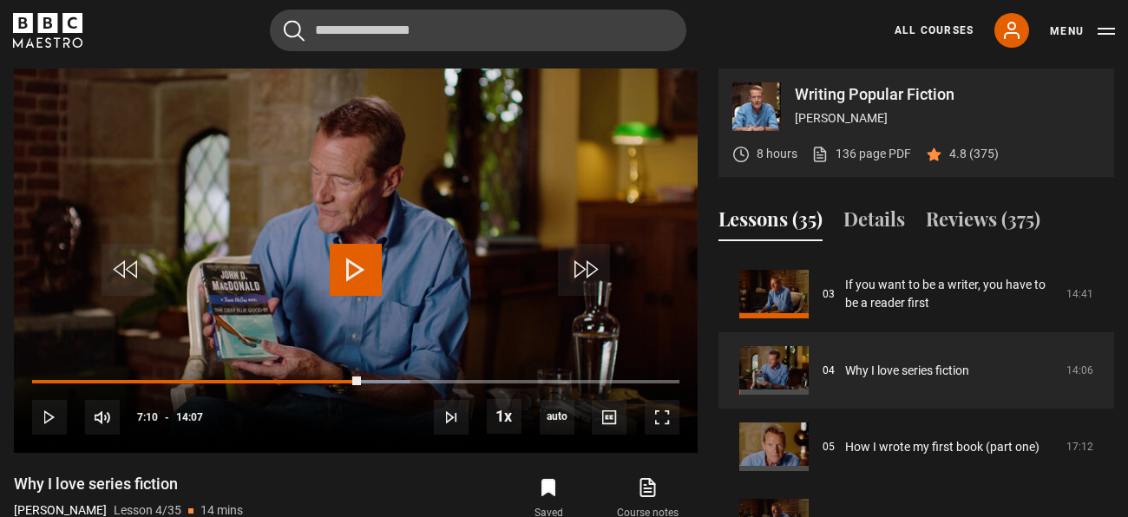
scroll to position [697, 0]
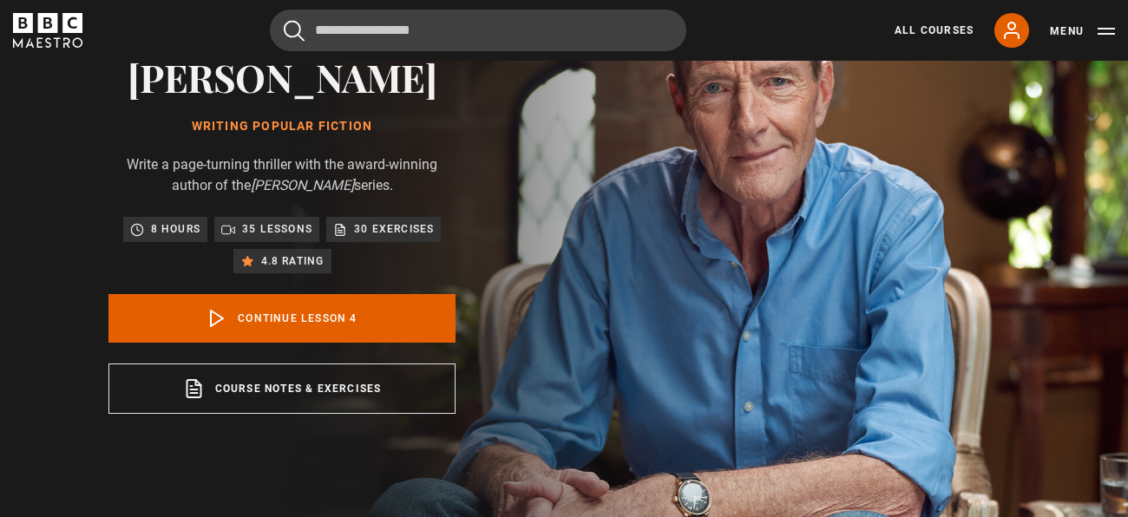
scroll to position [144, 0]
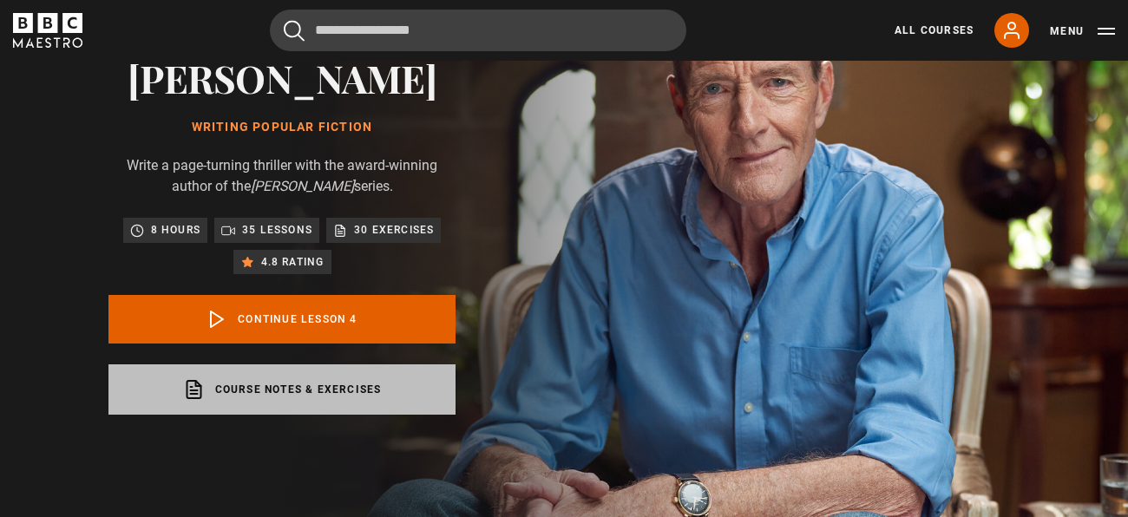
click at [394, 406] on link "Course notes & exercises opens in a new tab" at bounding box center [281, 389] width 347 height 50
